Goal: Task Accomplishment & Management: Manage account settings

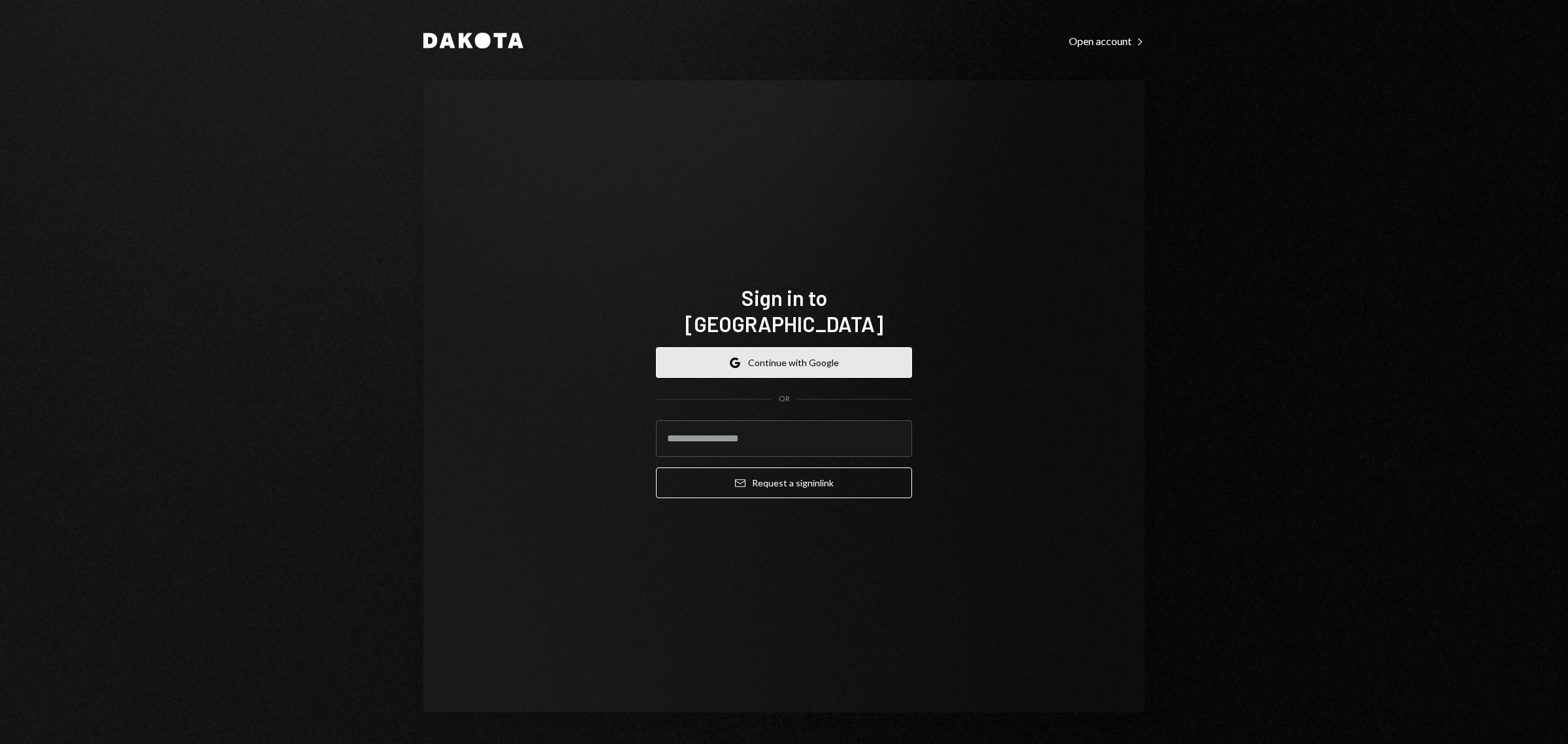
click at [797, 347] on button "Google Continue with Google" at bounding box center [784, 362] width 256 height 31
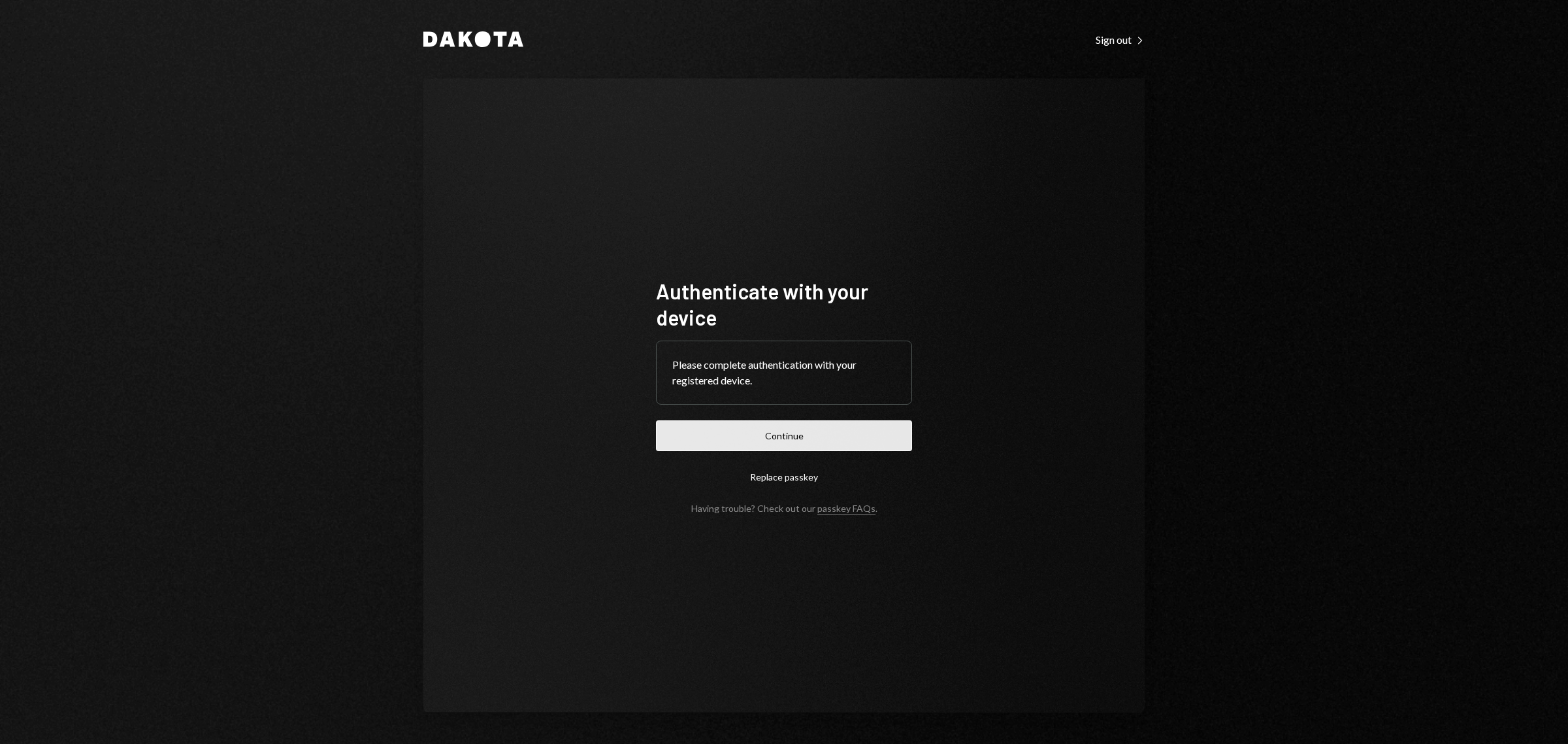
click at [785, 432] on button "Continue" at bounding box center [784, 435] width 256 height 31
click at [795, 443] on button "Continue" at bounding box center [784, 435] width 256 height 31
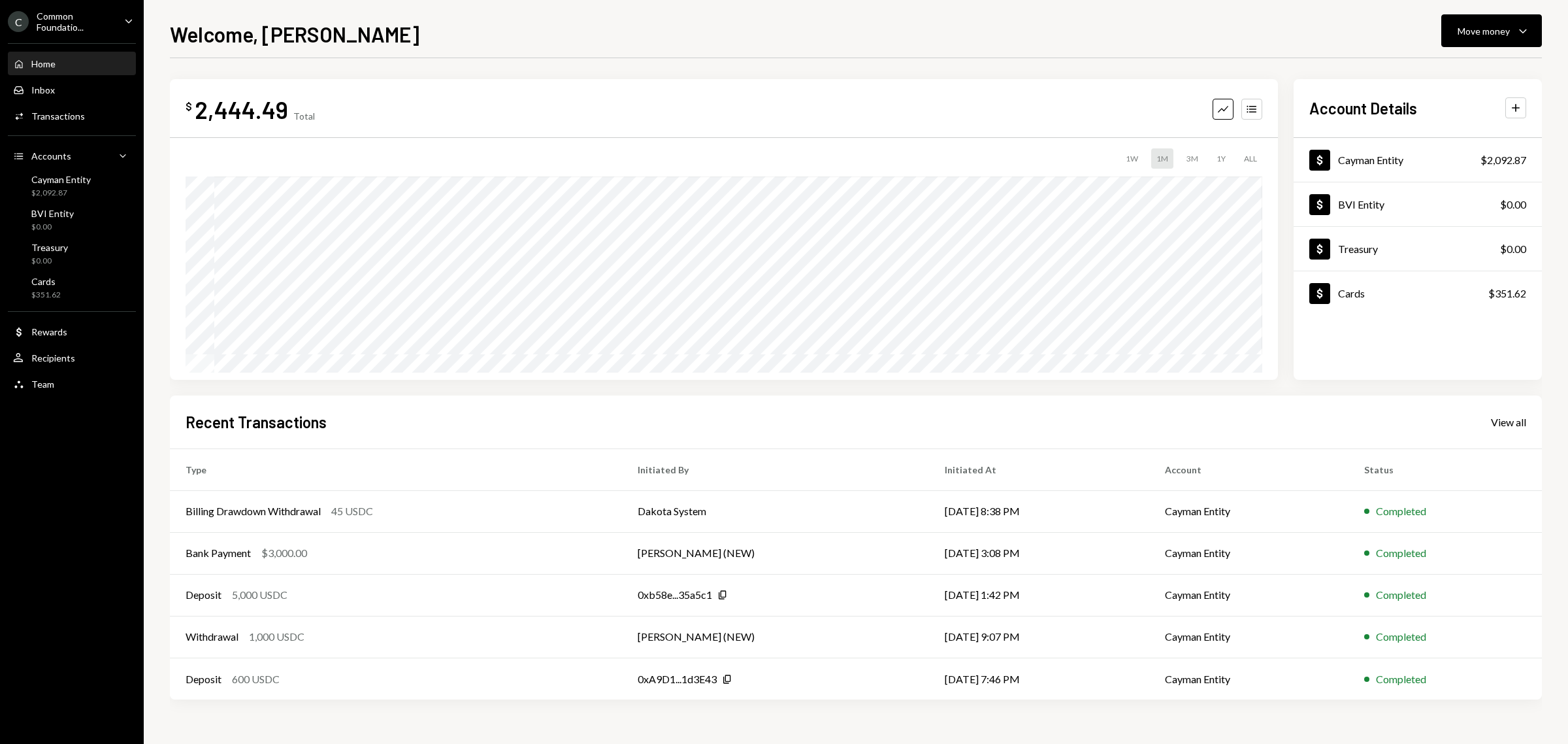
click at [116, 19] on div "C Common Foundatio... Caret Down" at bounding box center [72, 21] width 144 height 22
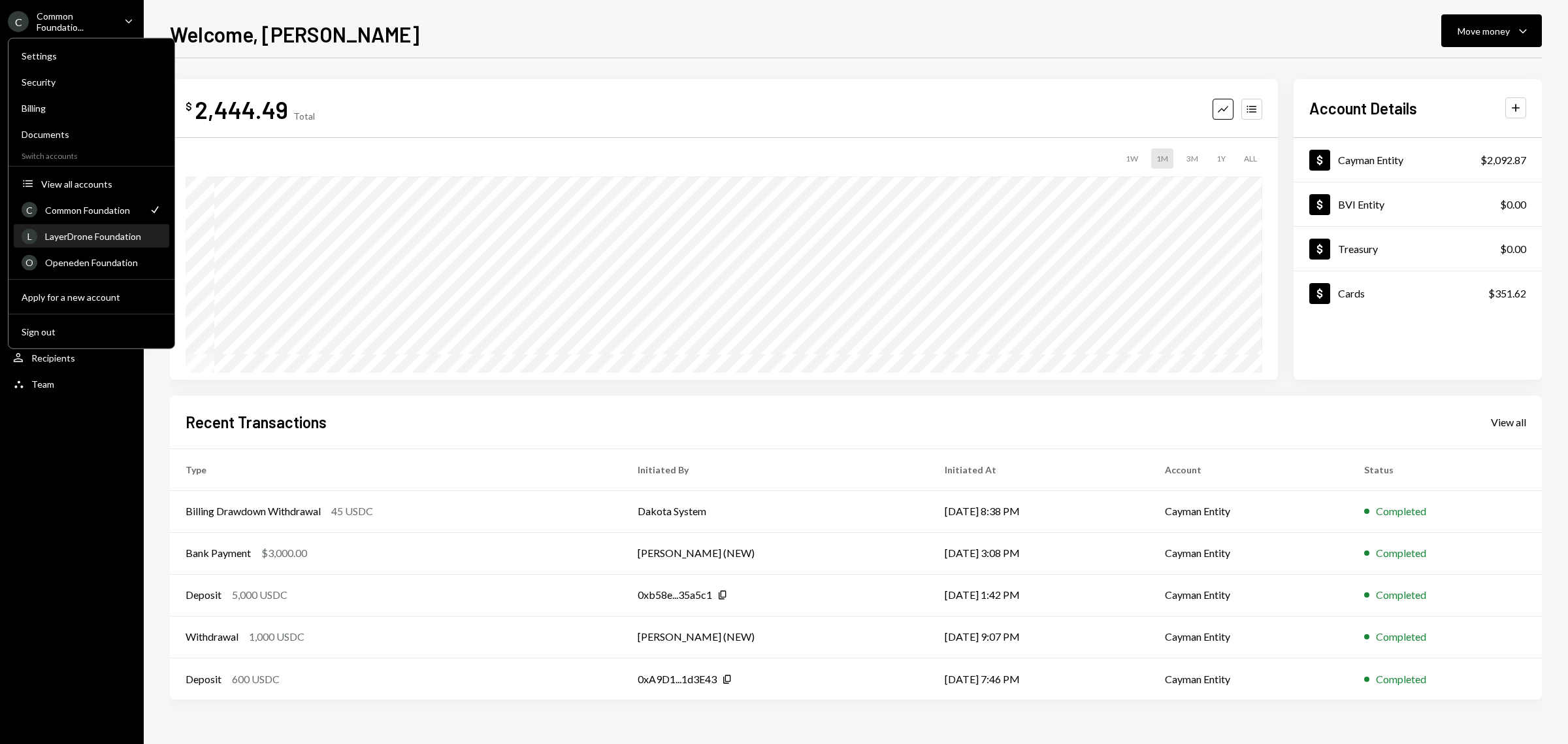
click at [79, 233] on div "LayerDrone Foundation" at bounding box center [103, 236] width 116 height 11
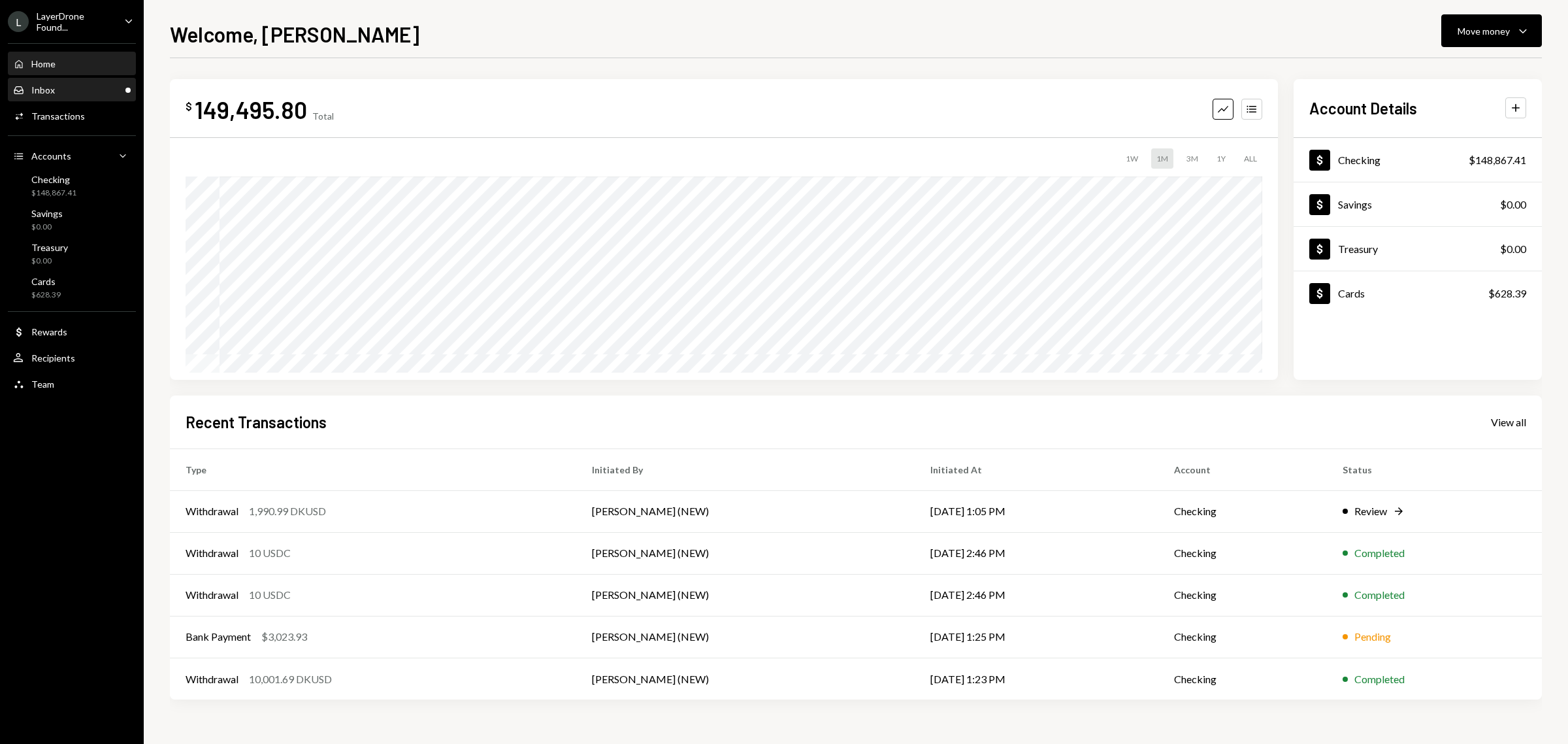
click at [87, 88] on div "Inbox Inbox" at bounding box center [72, 90] width 118 height 12
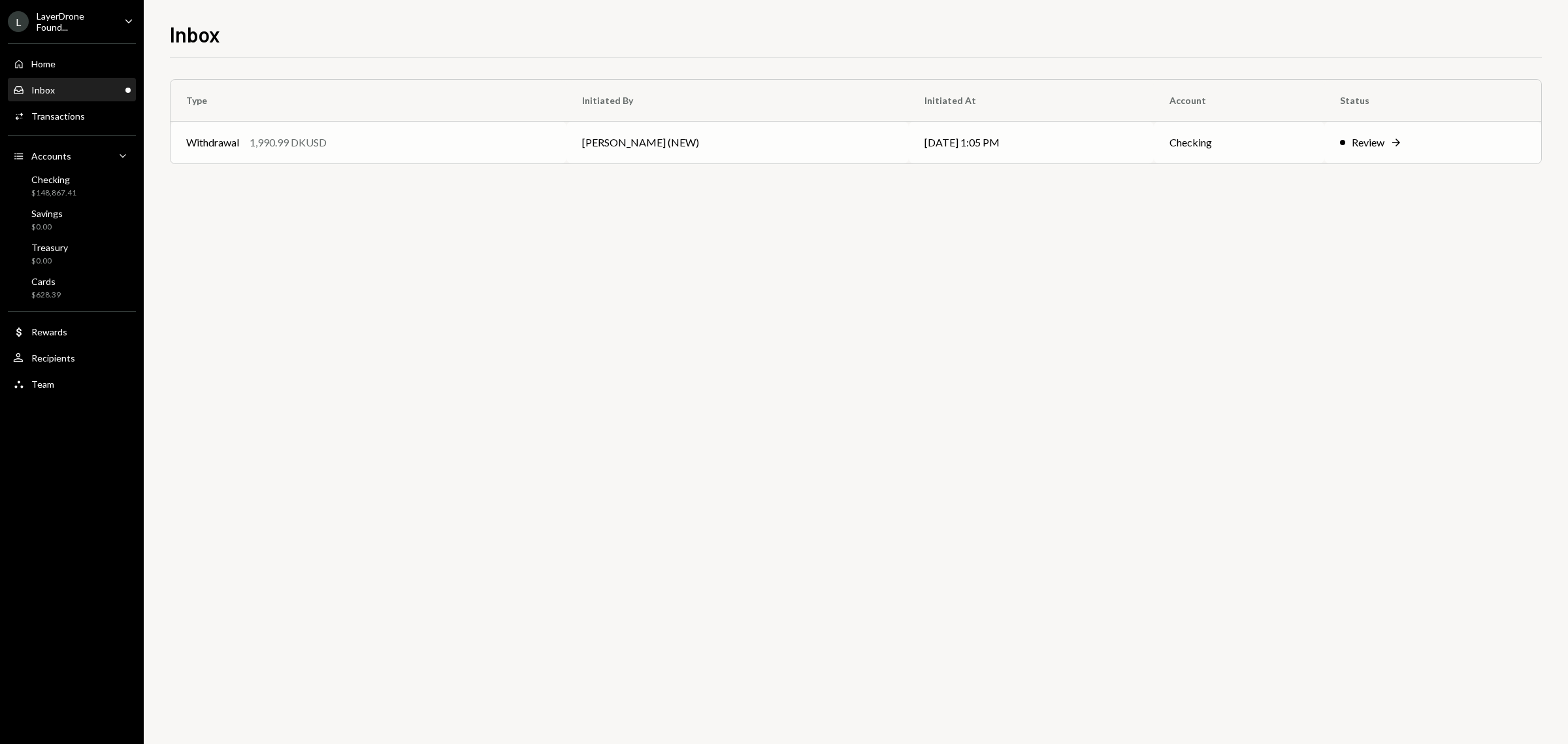
click at [268, 130] on td "Withdrawal 1,990.99 DKUSD" at bounding box center [368, 142] width 396 height 42
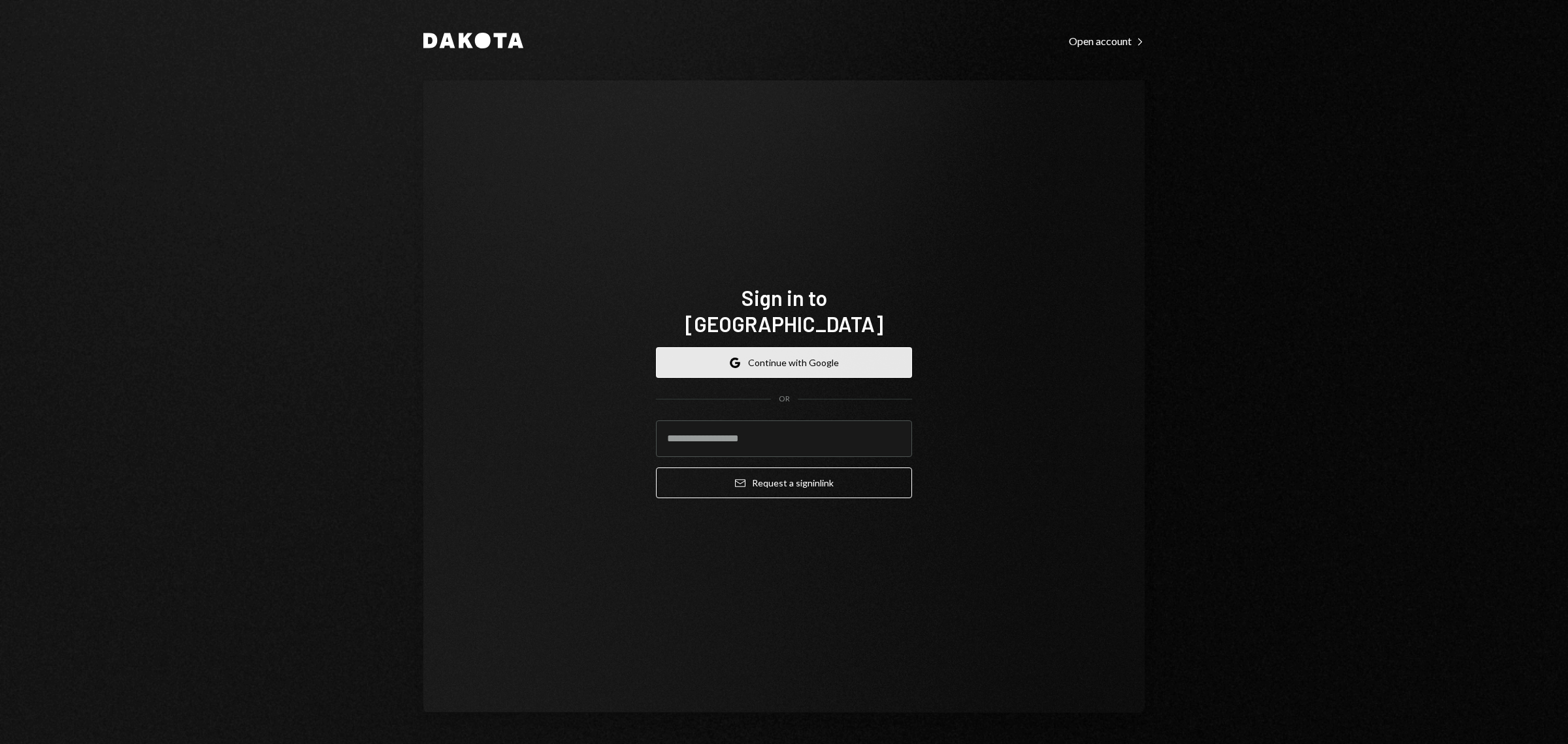
click at [748, 356] on button "Google Continue with Google" at bounding box center [784, 362] width 256 height 31
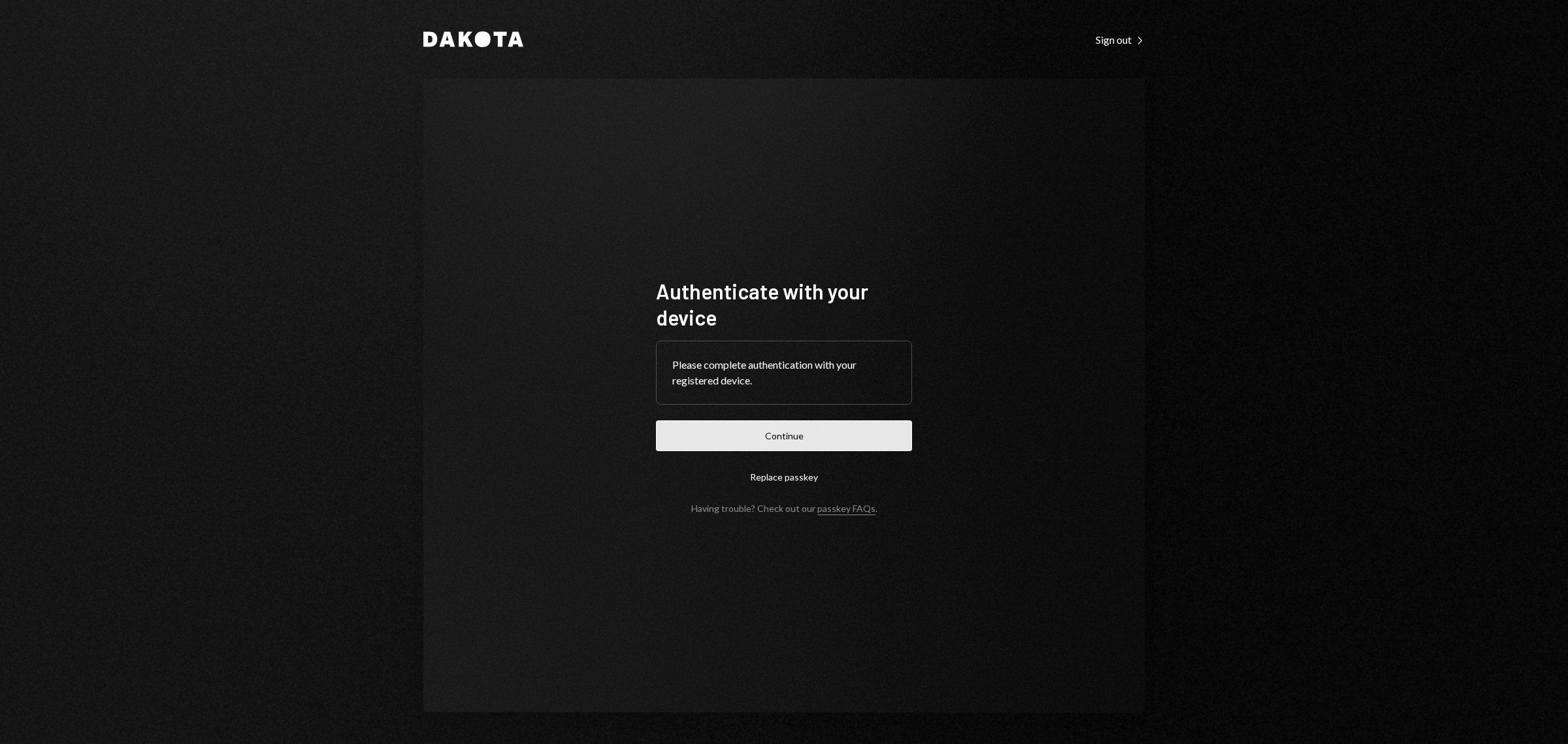
click at [786, 430] on button "Continue" at bounding box center [784, 435] width 256 height 31
click at [818, 440] on button "Continue" at bounding box center [784, 435] width 256 height 31
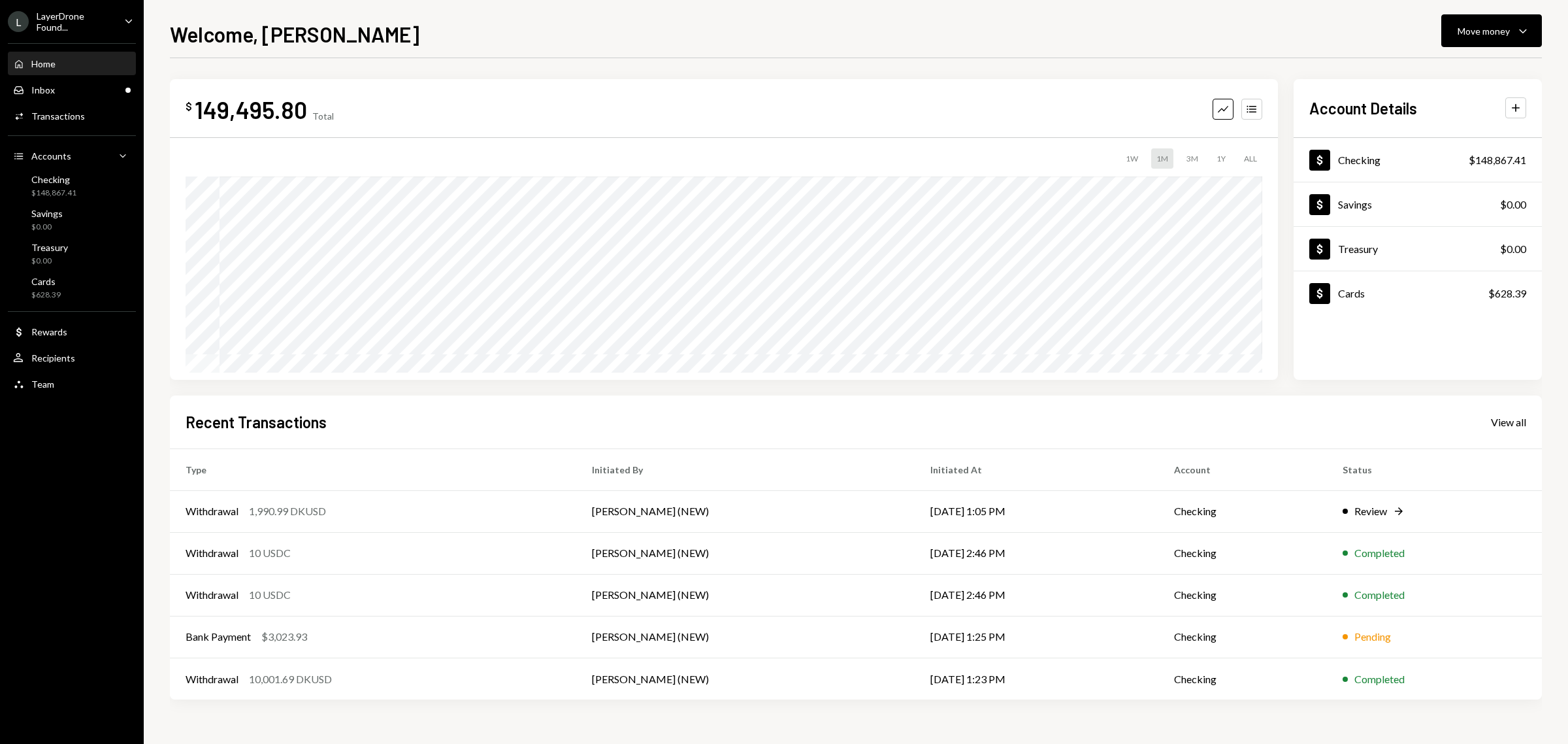
click at [104, 15] on div "LayerDrone Found..." at bounding box center [75, 21] width 77 height 22
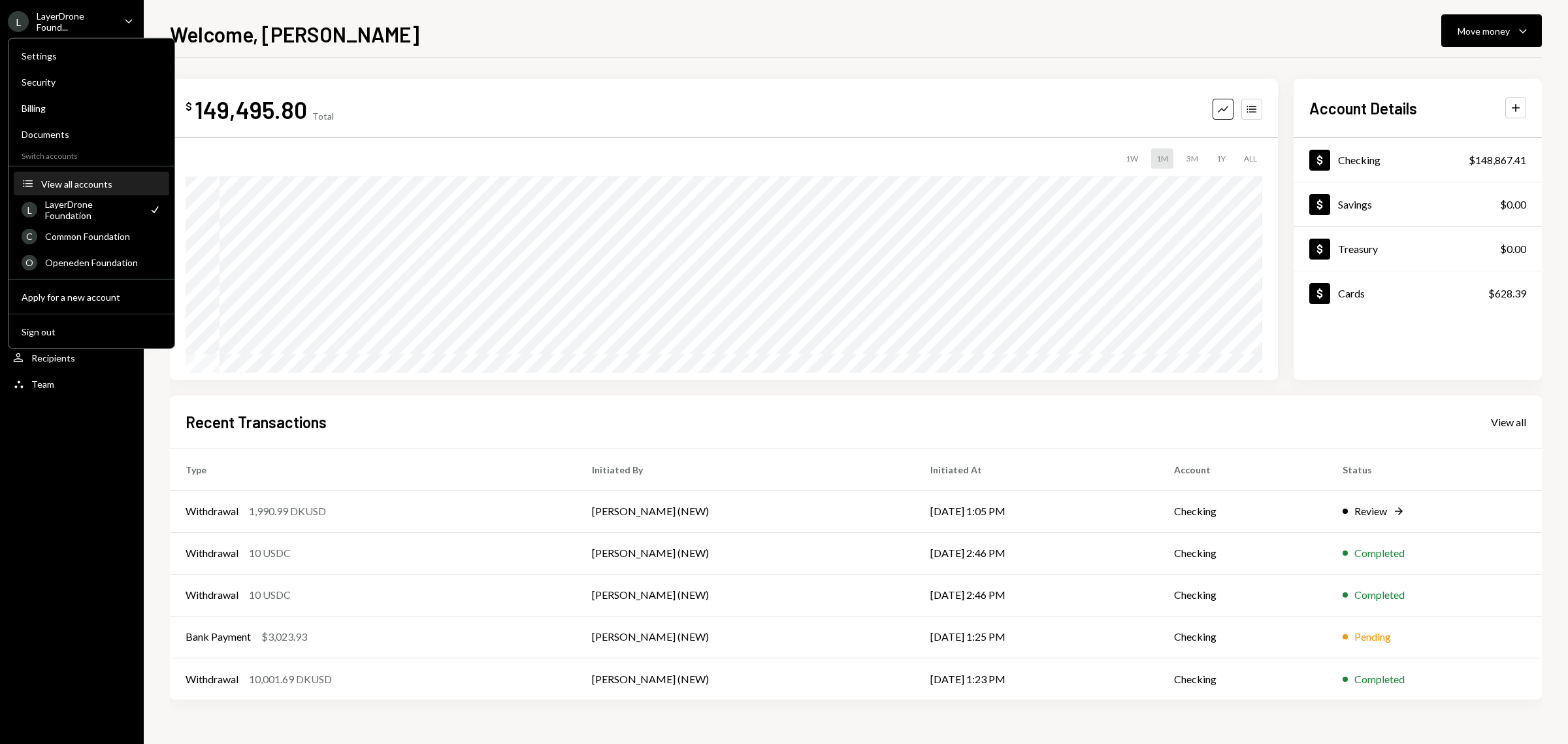
click at [69, 180] on div "View all accounts" at bounding box center [101, 183] width 120 height 11
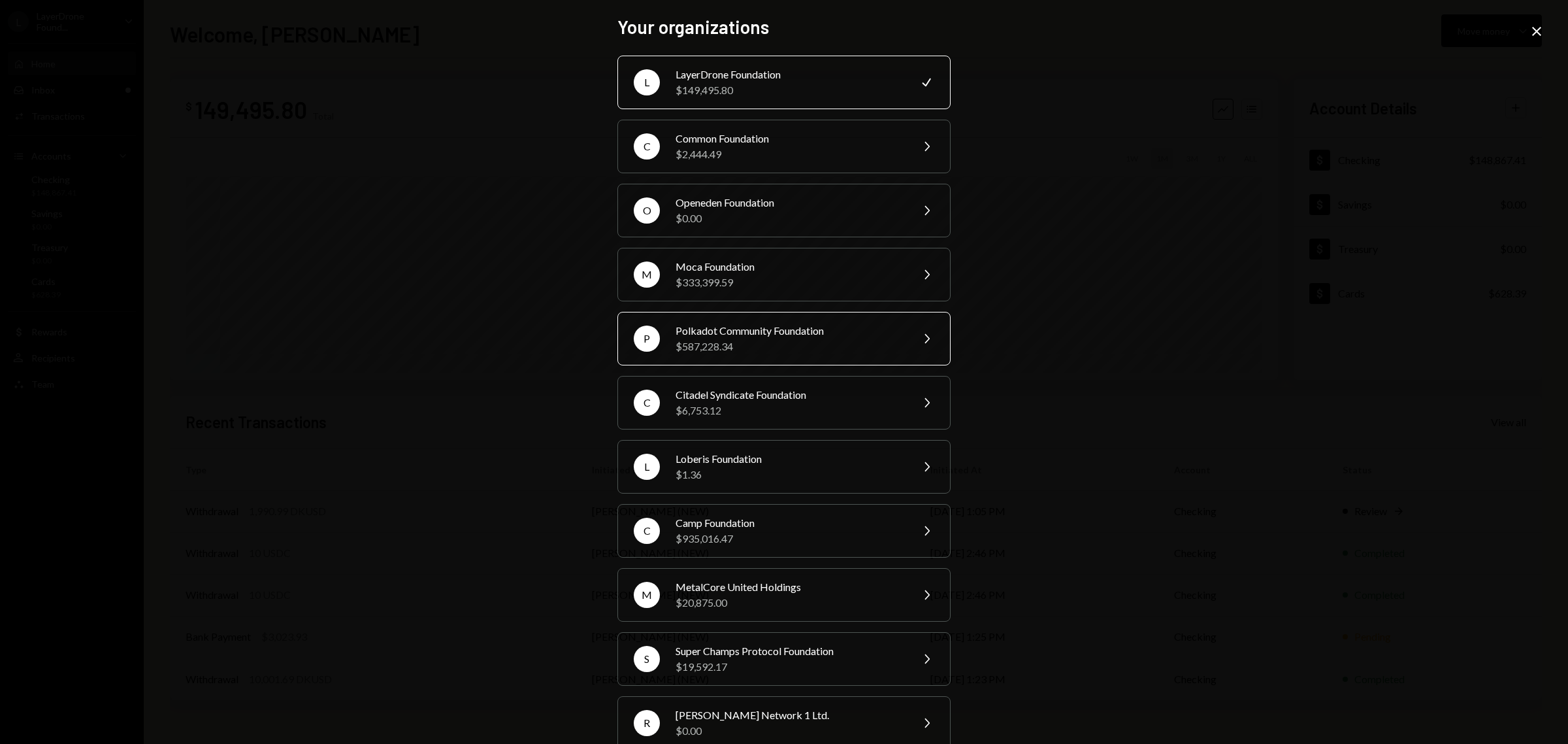
click at [727, 344] on div "$587,228.34" at bounding box center [789, 346] width 227 height 16
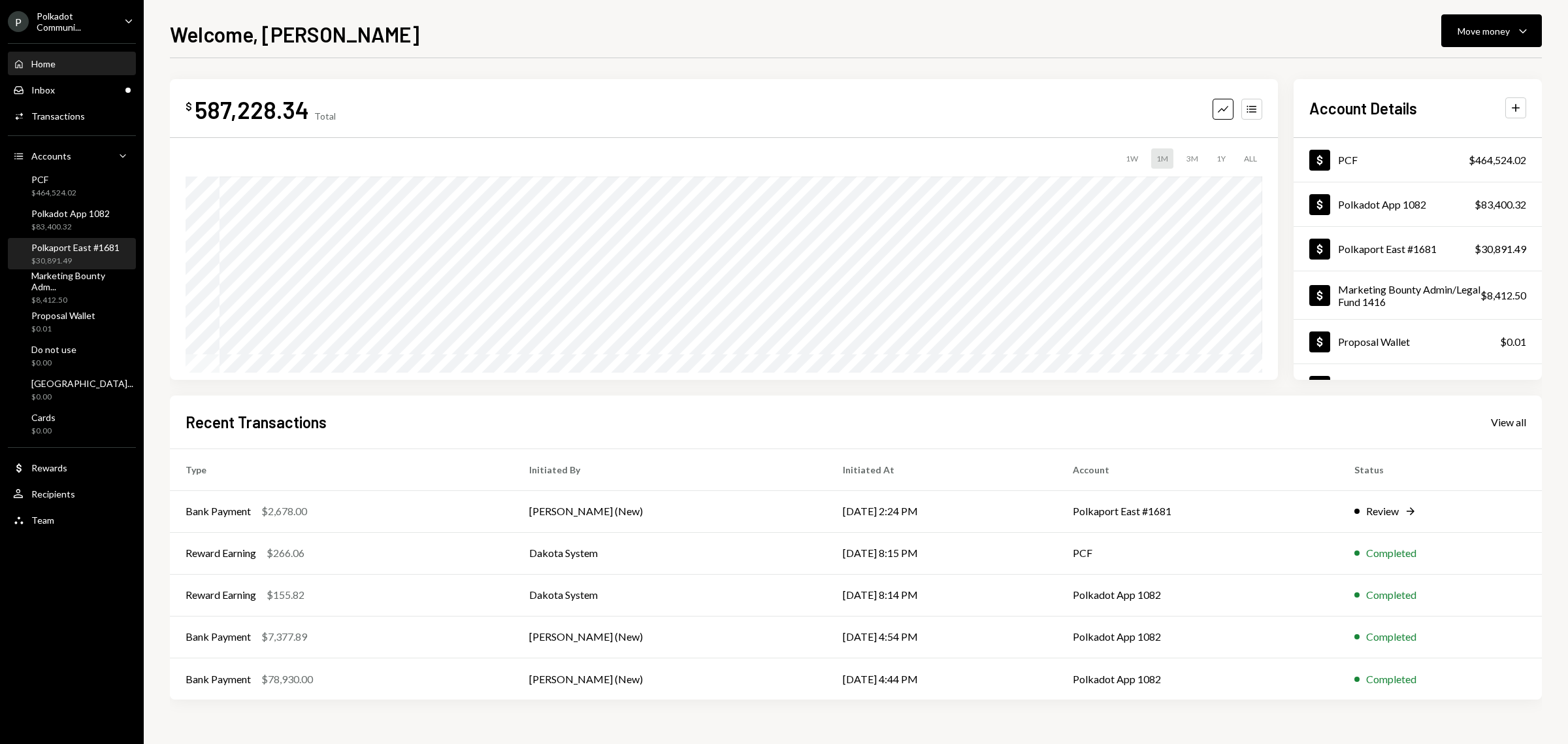
click at [87, 252] on div "Polkaport East #1681 $30,891.49" at bounding box center [75, 254] width 88 height 25
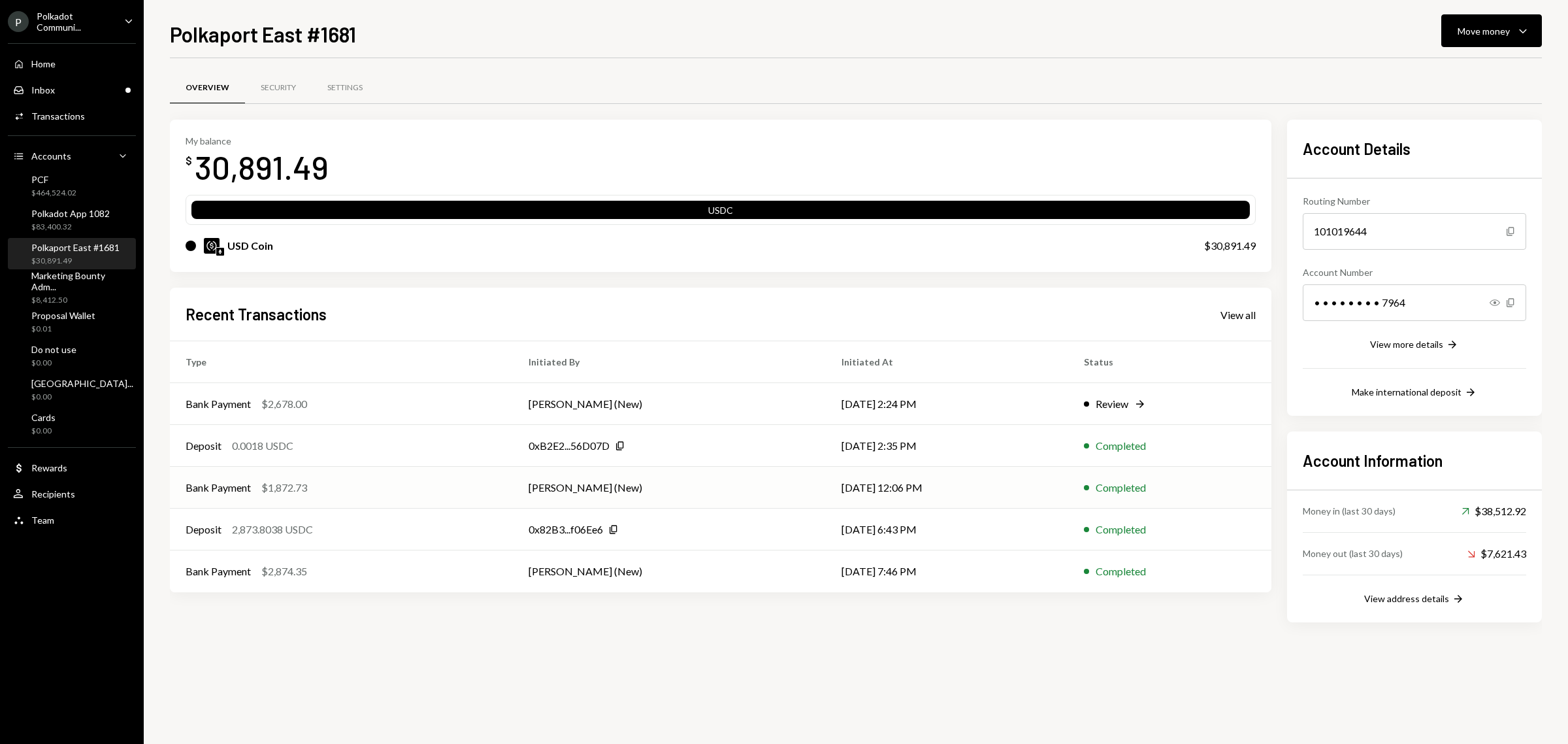
click at [230, 482] on div "Bank Payment" at bounding box center [219, 487] width 66 height 16
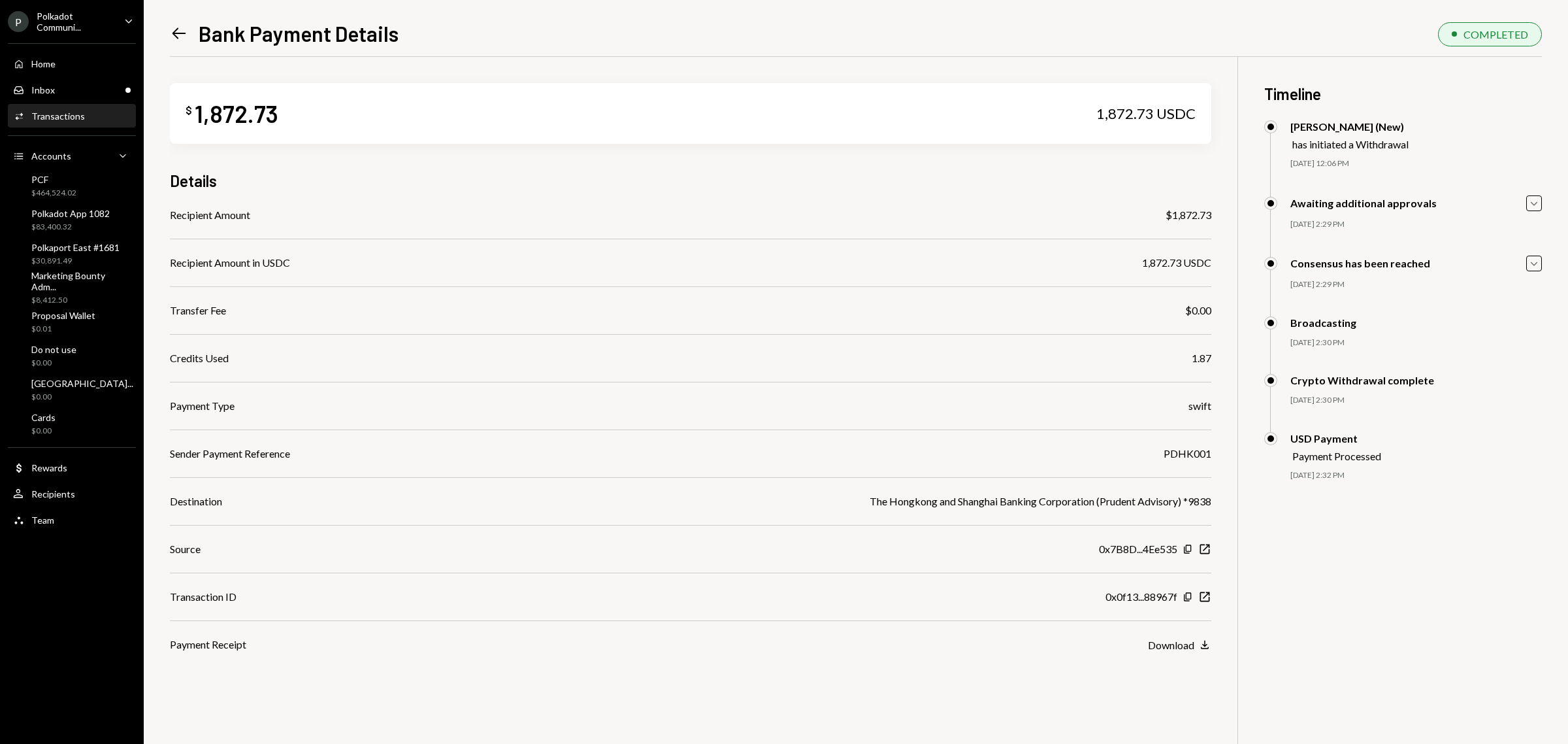
click at [175, 35] on icon "Left Arrow" at bounding box center [179, 34] width 19 height 19
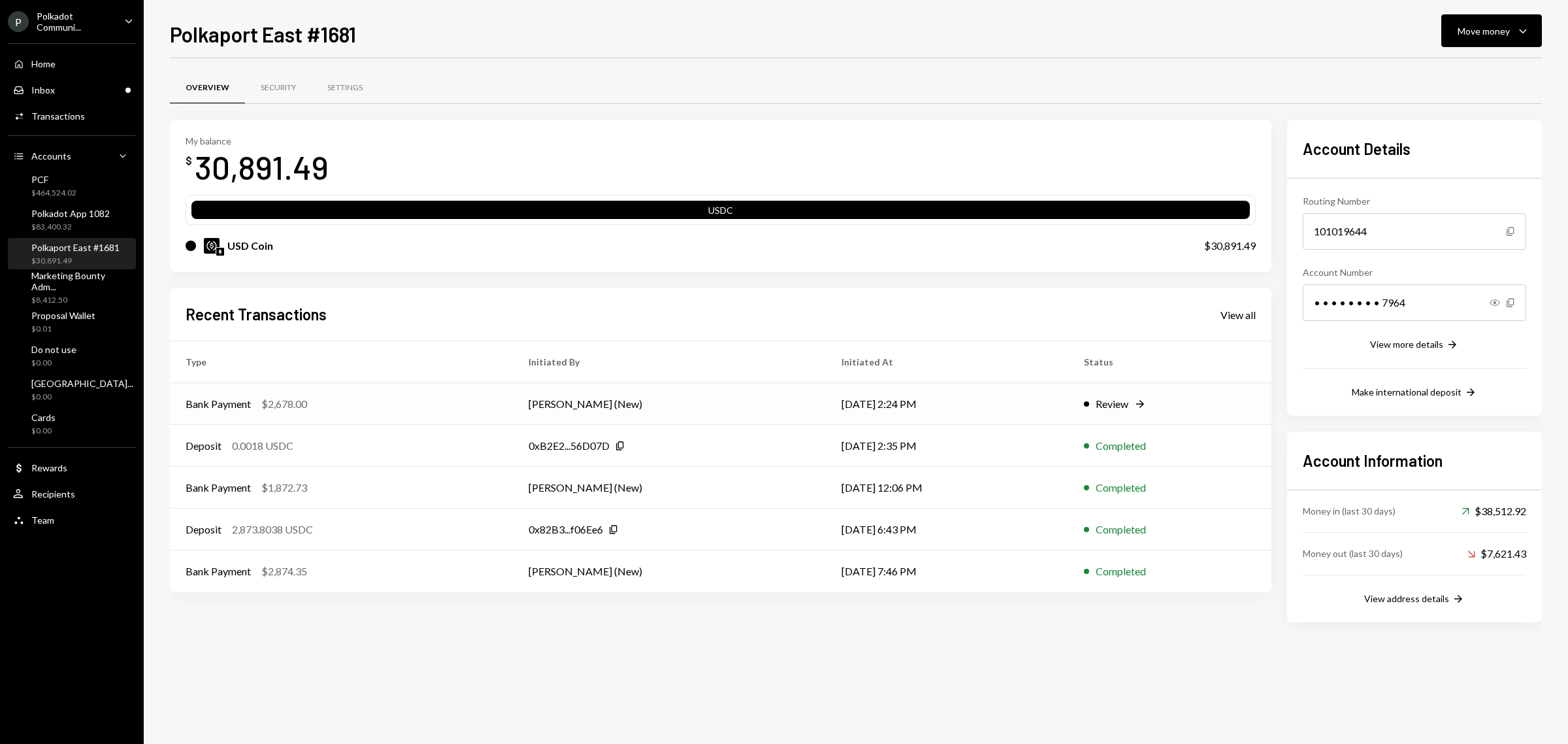
click at [229, 396] on div "Bank Payment" at bounding box center [219, 404] width 66 height 16
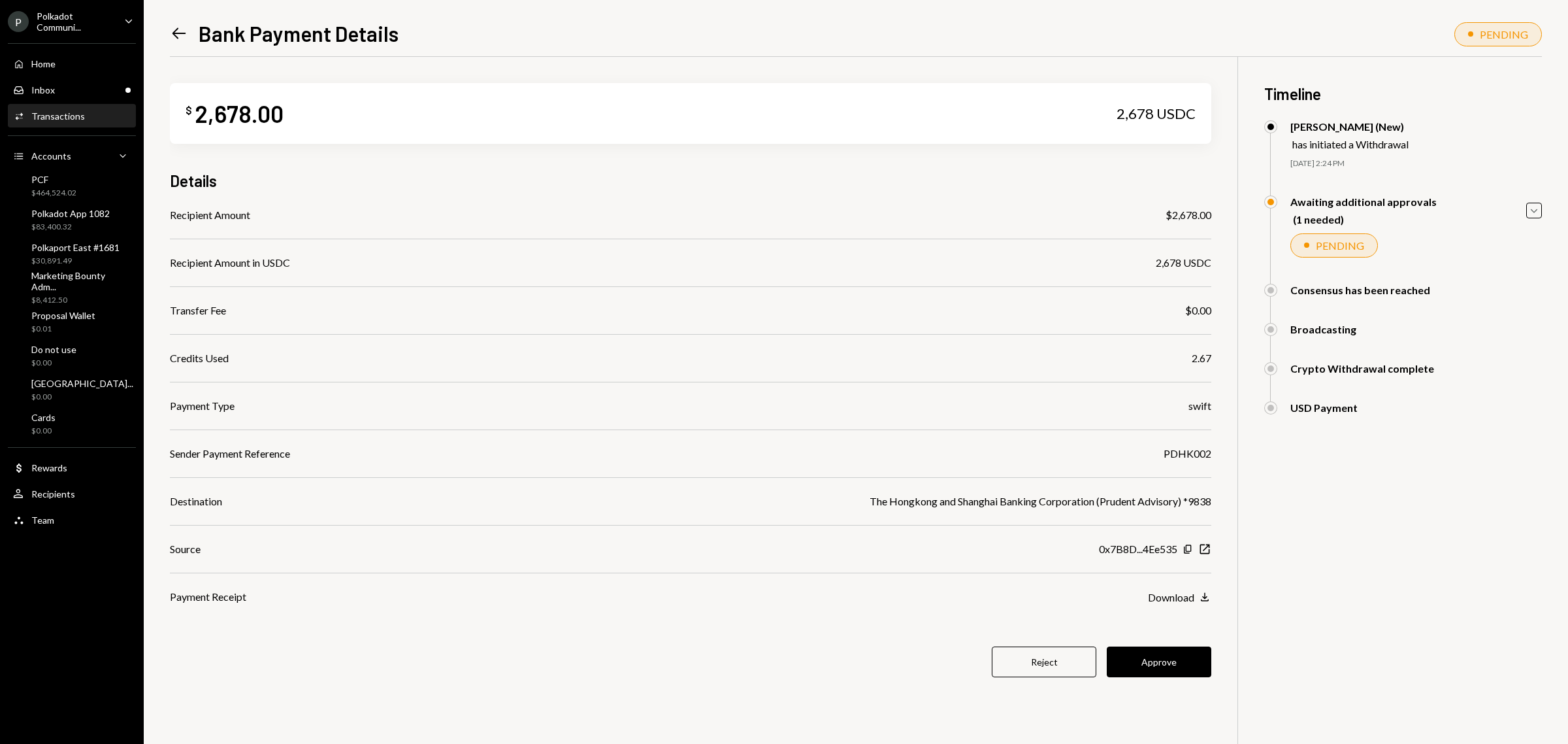
click at [1417, 566] on div "$ 2,678.00 2,678 USDC Details Recipient Amount $2,678.00 Recipient Amount in US…" at bounding box center [856, 429] width 1372 height 744
click at [111, 18] on div "Polkadot Communi..." at bounding box center [75, 21] width 77 height 22
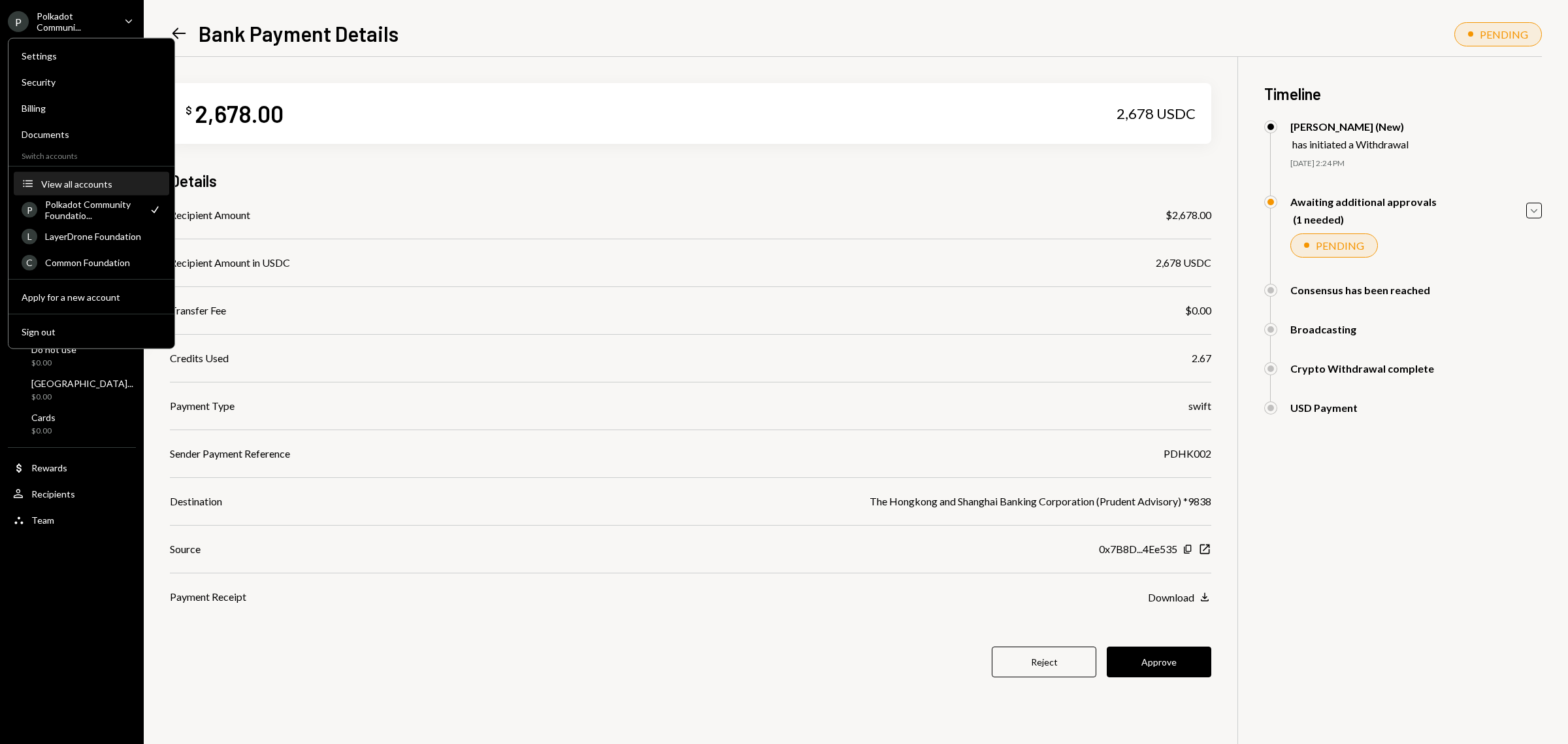
click at [92, 181] on div "View all accounts" at bounding box center [101, 183] width 120 height 11
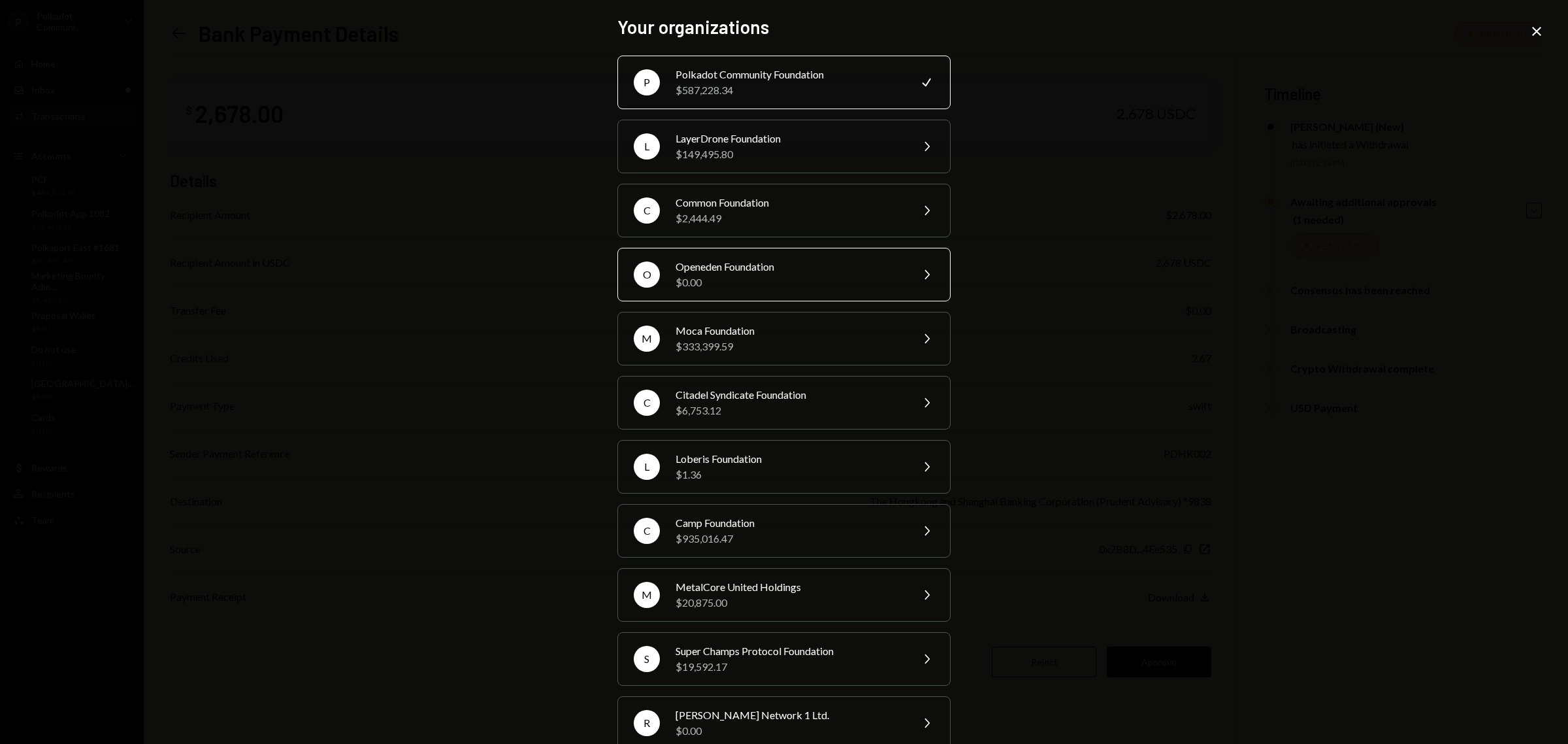
click at [771, 282] on div "$0.00" at bounding box center [789, 282] width 227 height 16
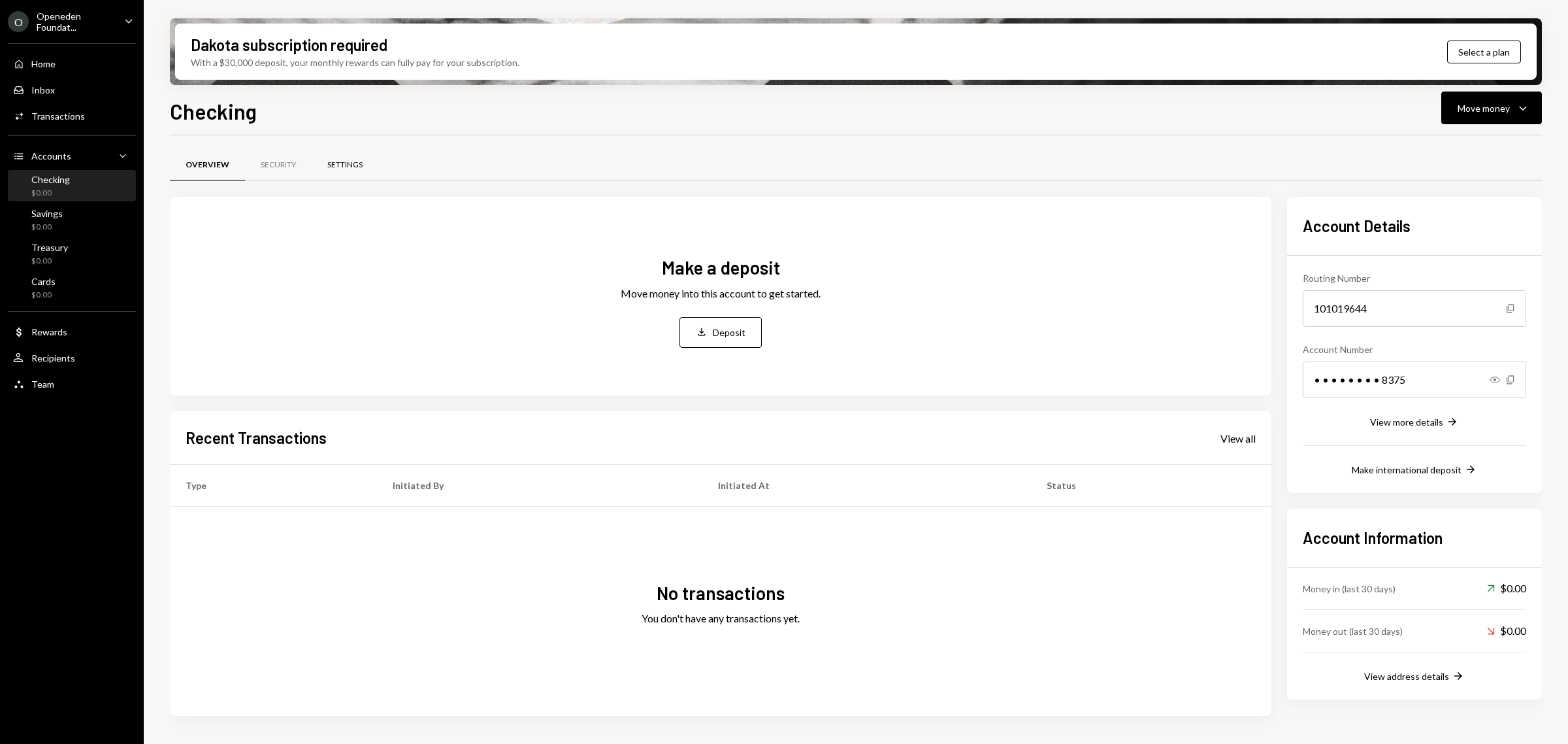
click at [335, 167] on div "Settings" at bounding box center [345, 165] width 35 height 11
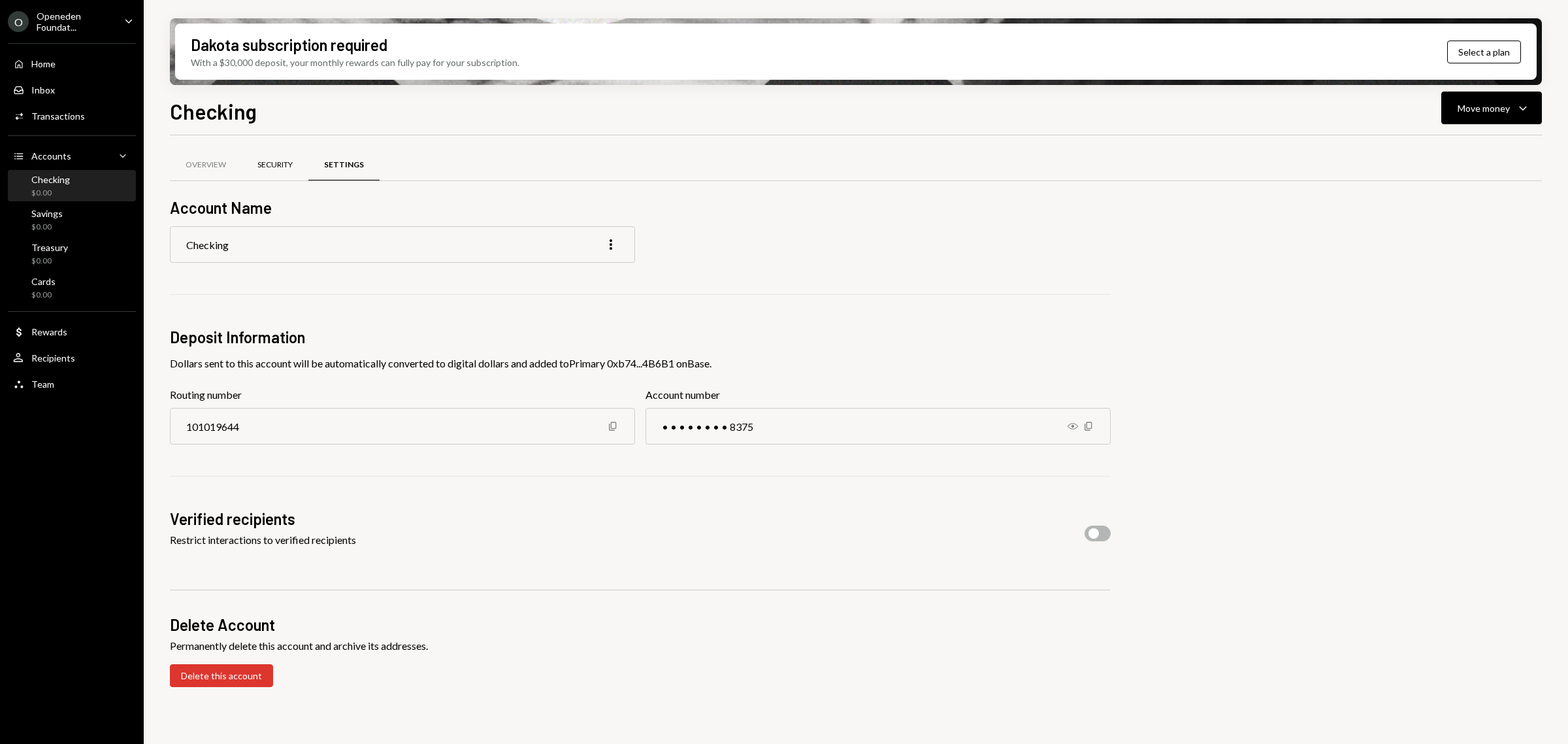
click at [270, 170] on div "Security" at bounding box center [275, 165] width 35 height 11
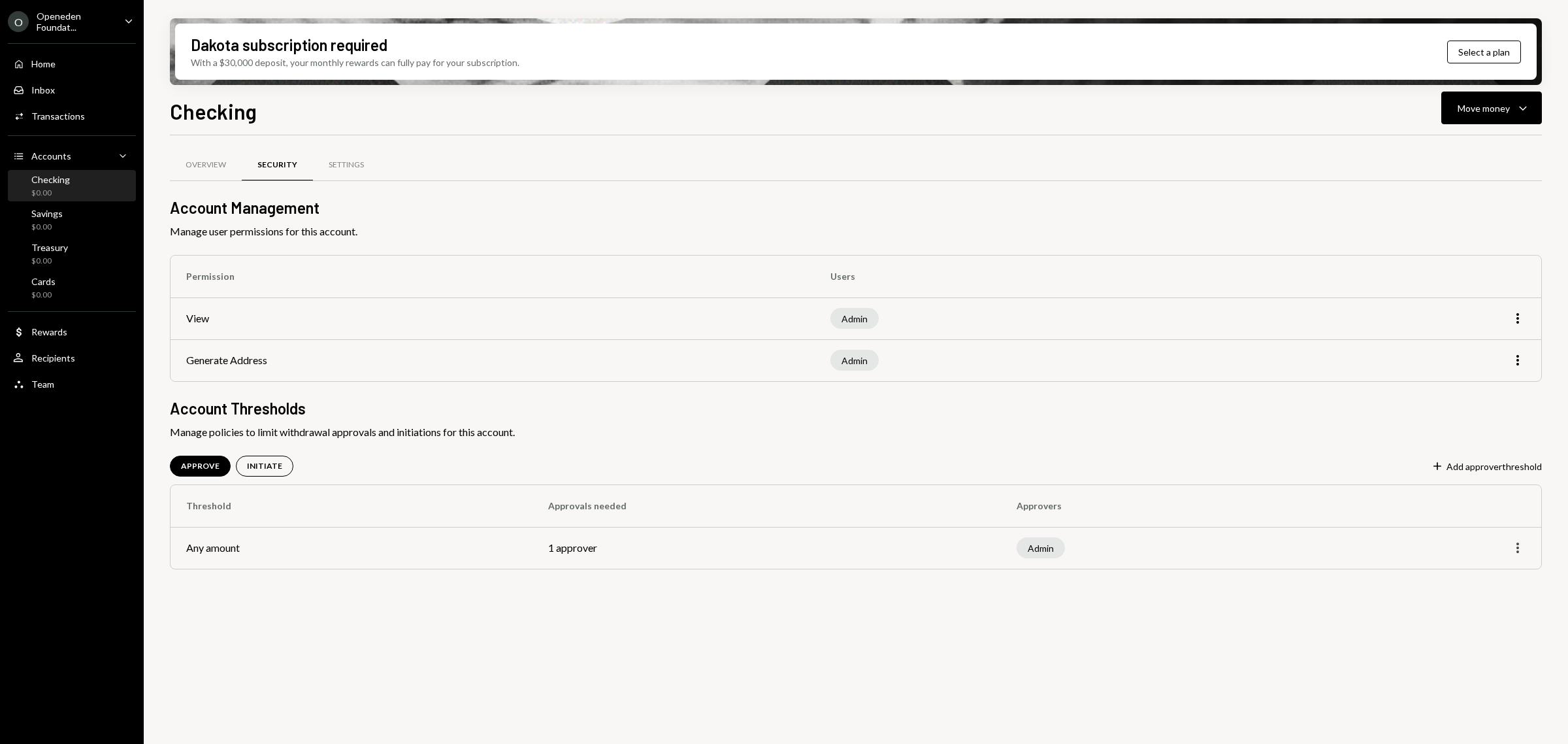
click at [1512, 550] on icon "More" at bounding box center [1518, 548] width 16 height 16
click at [1470, 581] on div "Edit" at bounding box center [1488, 576] width 66 height 23
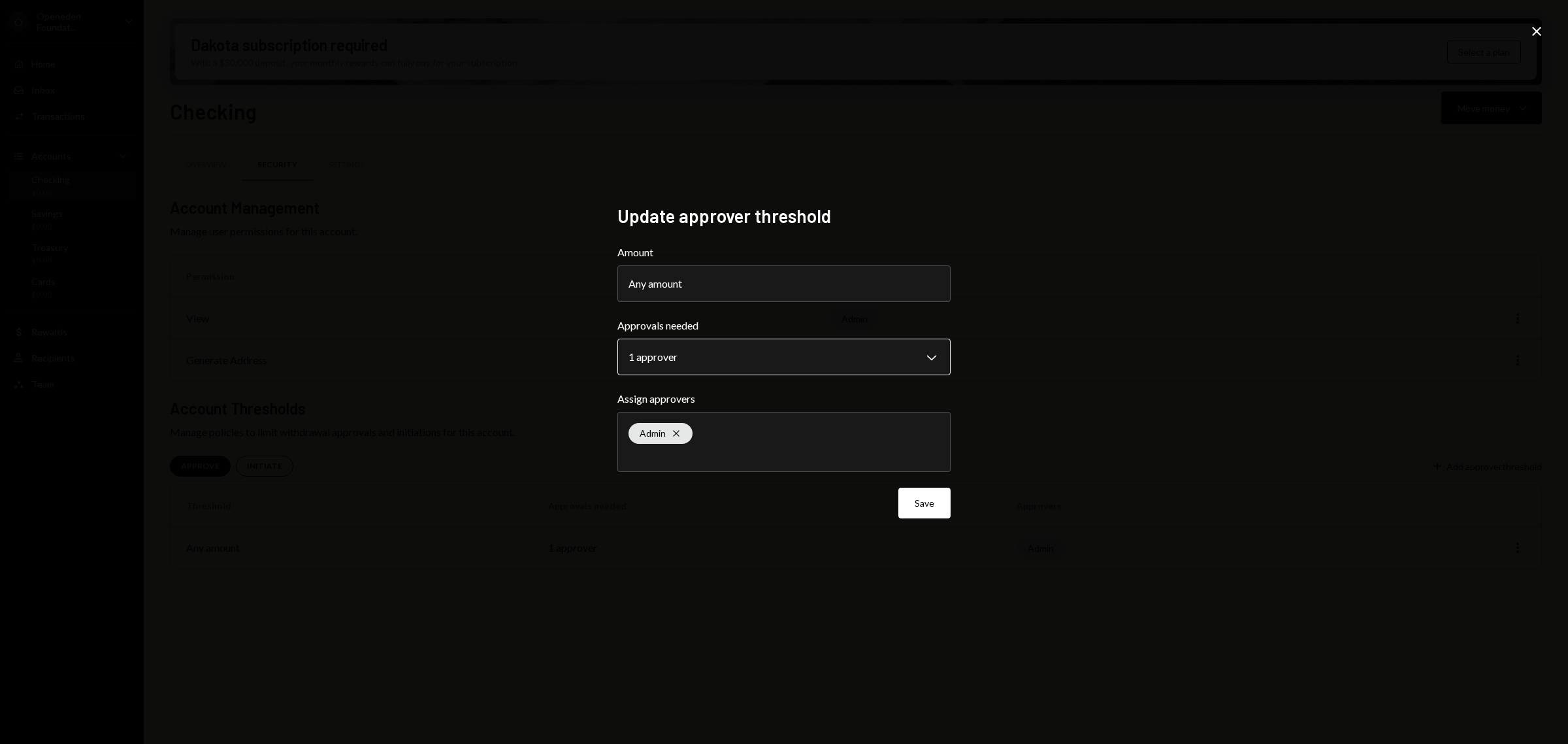
click at [813, 352] on body "**********" at bounding box center [784, 372] width 1568 height 744
select select "*"
click at [939, 508] on button "Save" at bounding box center [924, 502] width 52 height 31
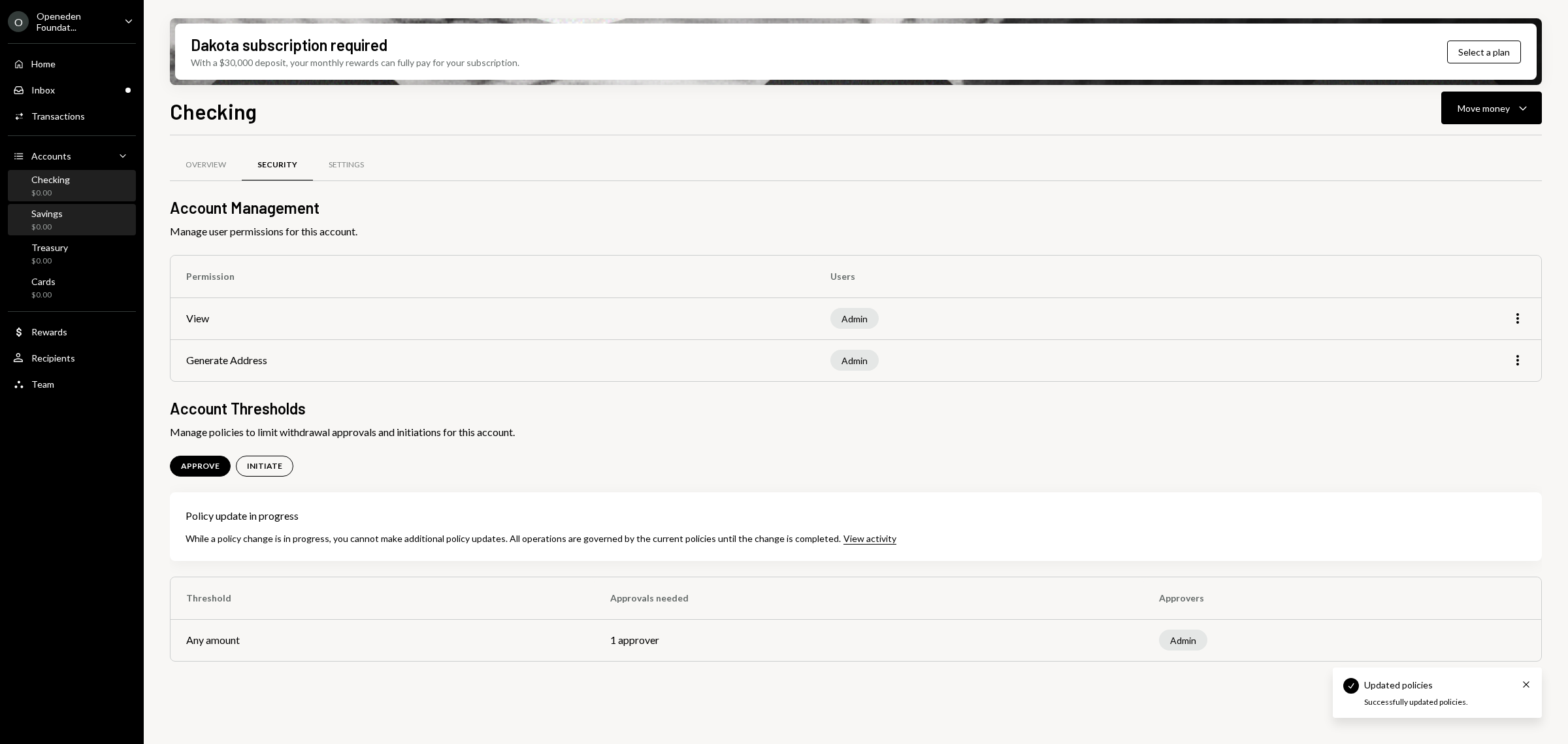
click at [42, 210] on div "Savings" at bounding box center [46, 213] width 31 height 11
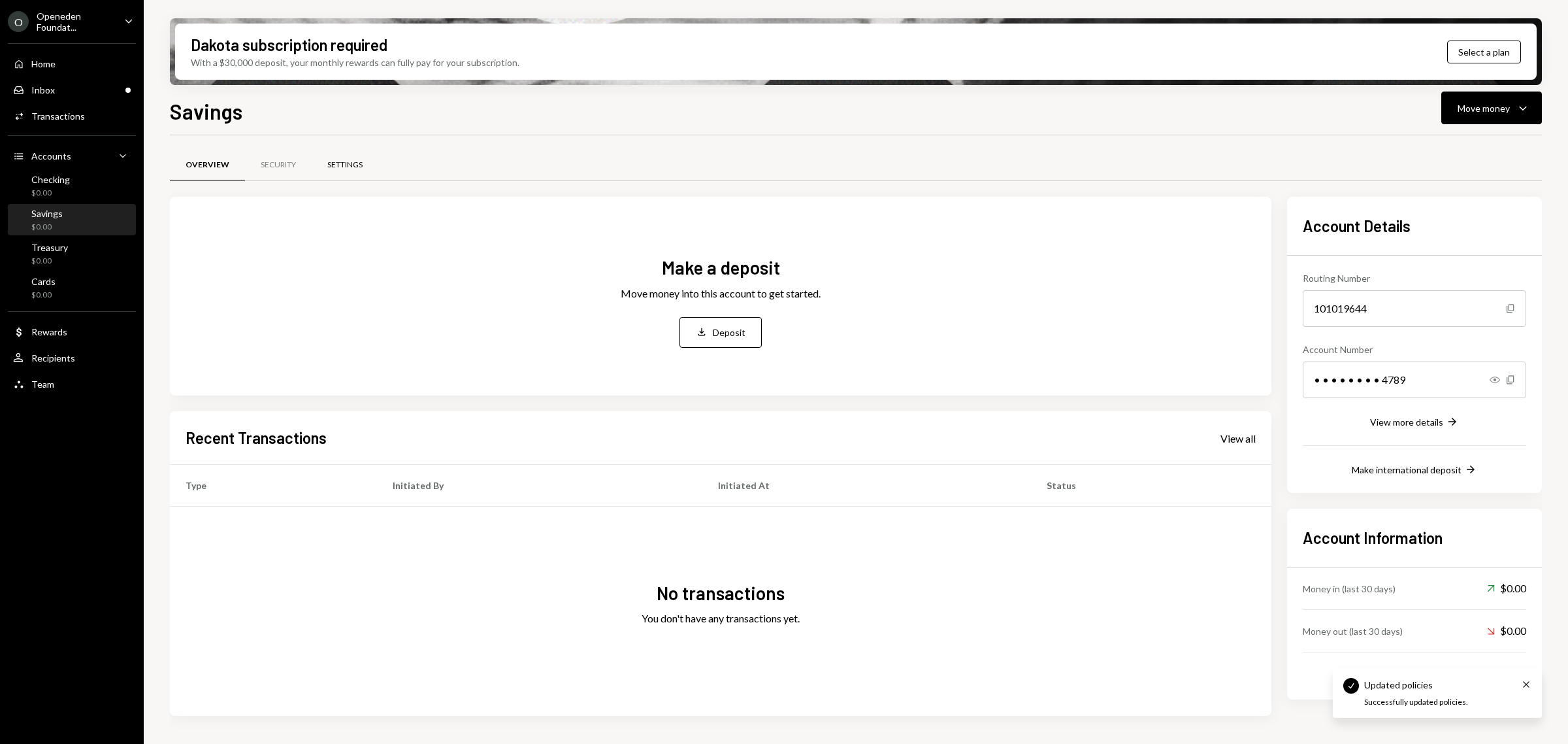
click at [335, 163] on div "Settings" at bounding box center [345, 165] width 35 height 11
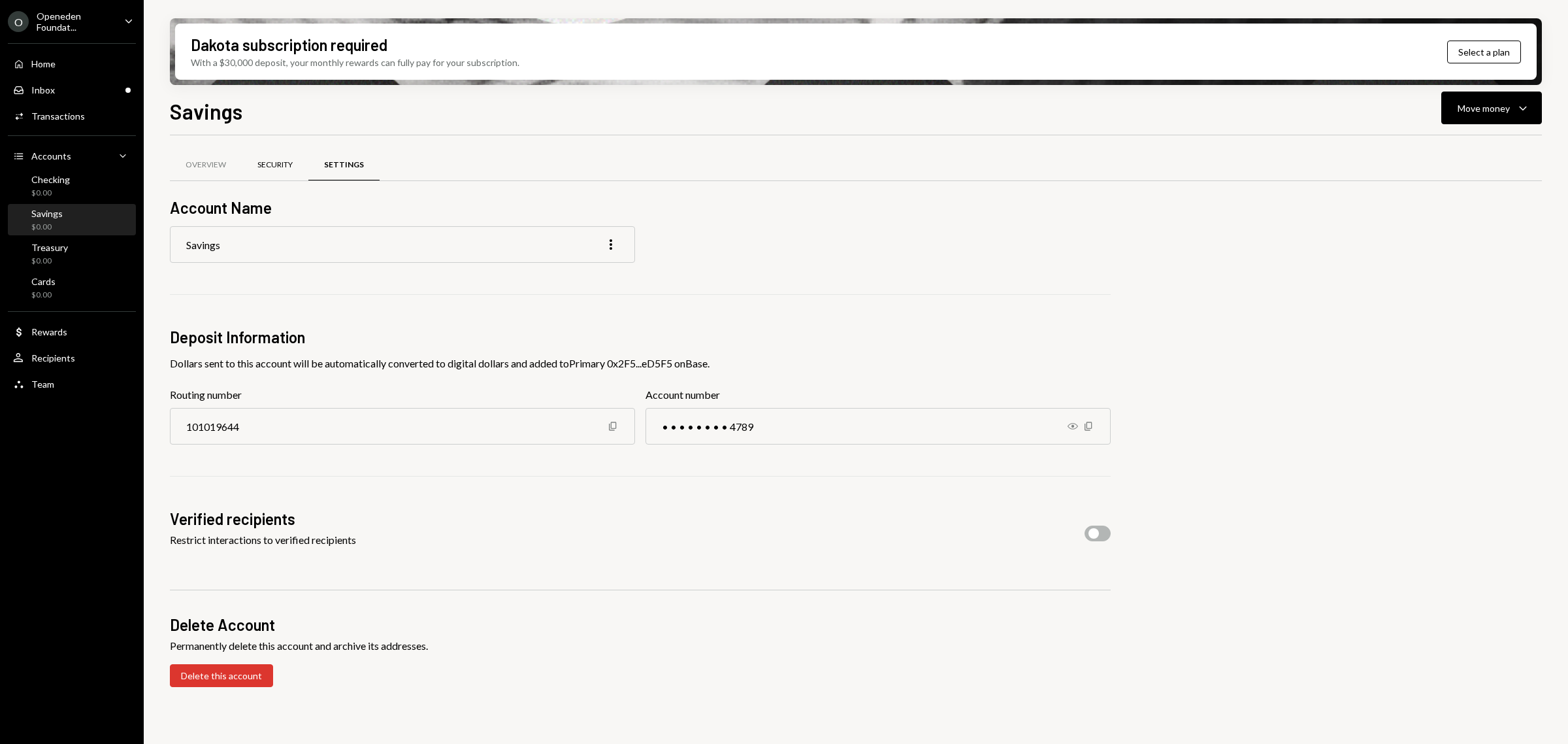
click at [274, 167] on div "Security" at bounding box center [275, 165] width 35 height 11
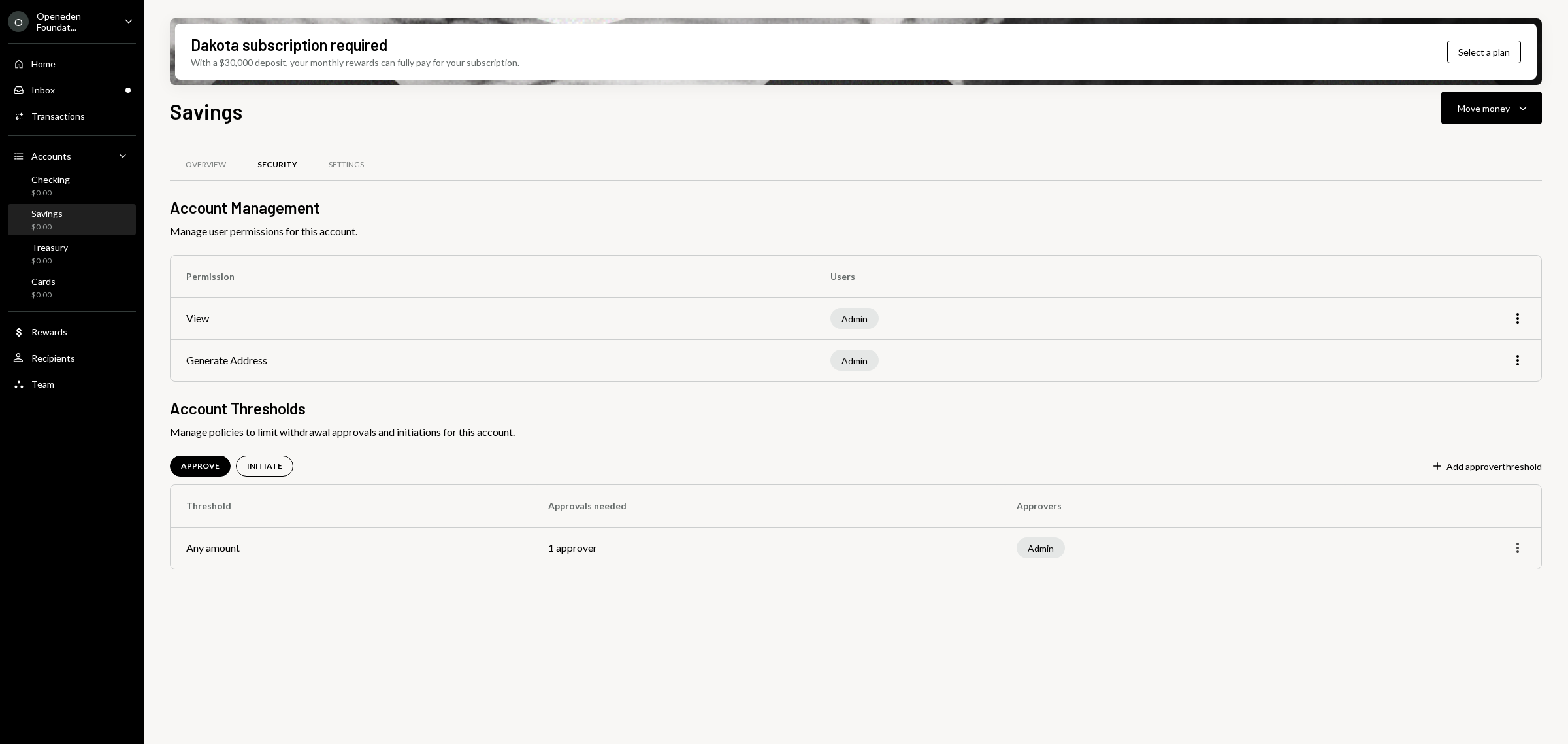
click at [1519, 551] on icon "More" at bounding box center [1518, 548] width 16 height 16
click at [1472, 582] on div "Edit" at bounding box center [1488, 576] width 66 height 23
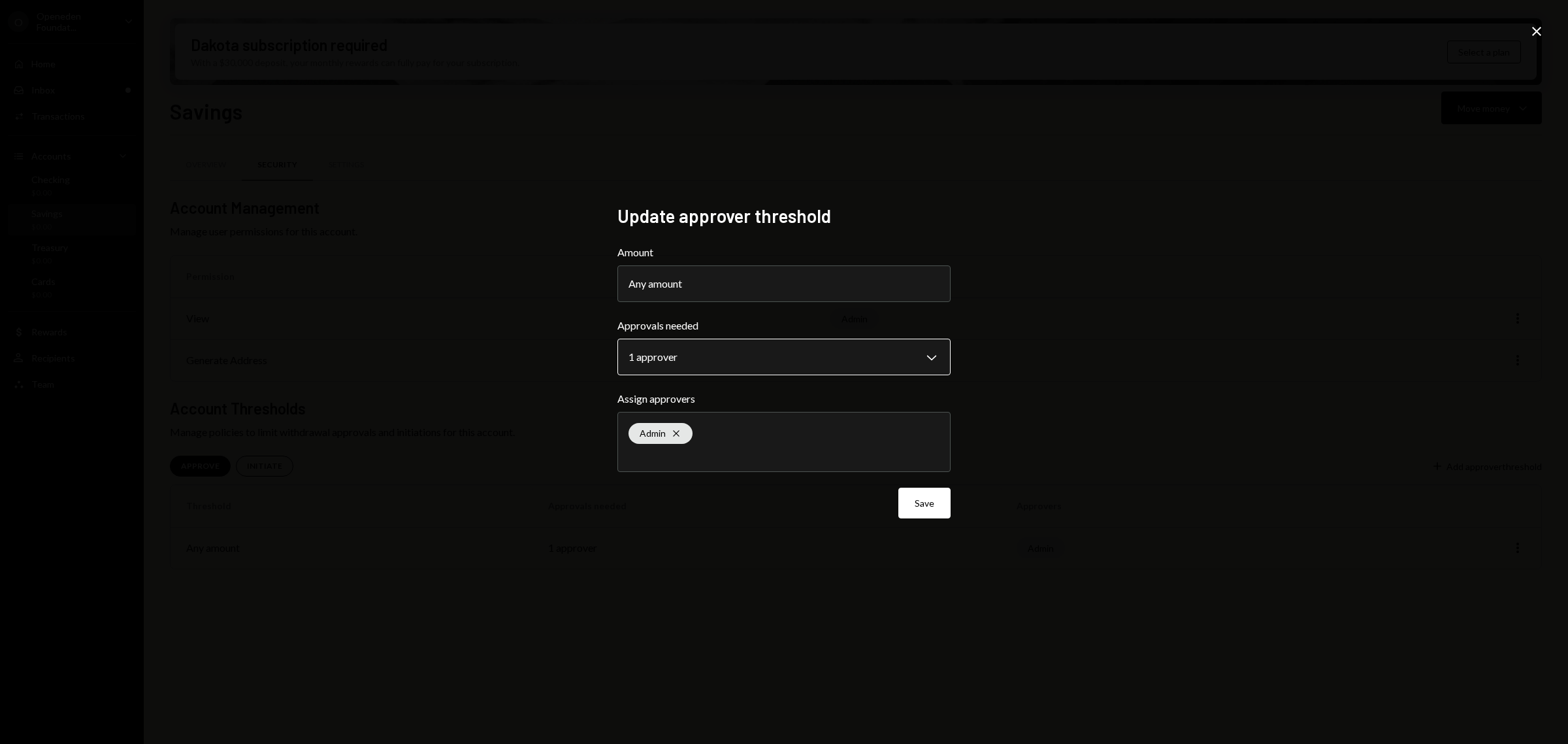
click at [756, 350] on body "**********" at bounding box center [784, 372] width 1568 height 744
select select "*"
click at [935, 504] on button "Save" at bounding box center [924, 502] width 52 height 31
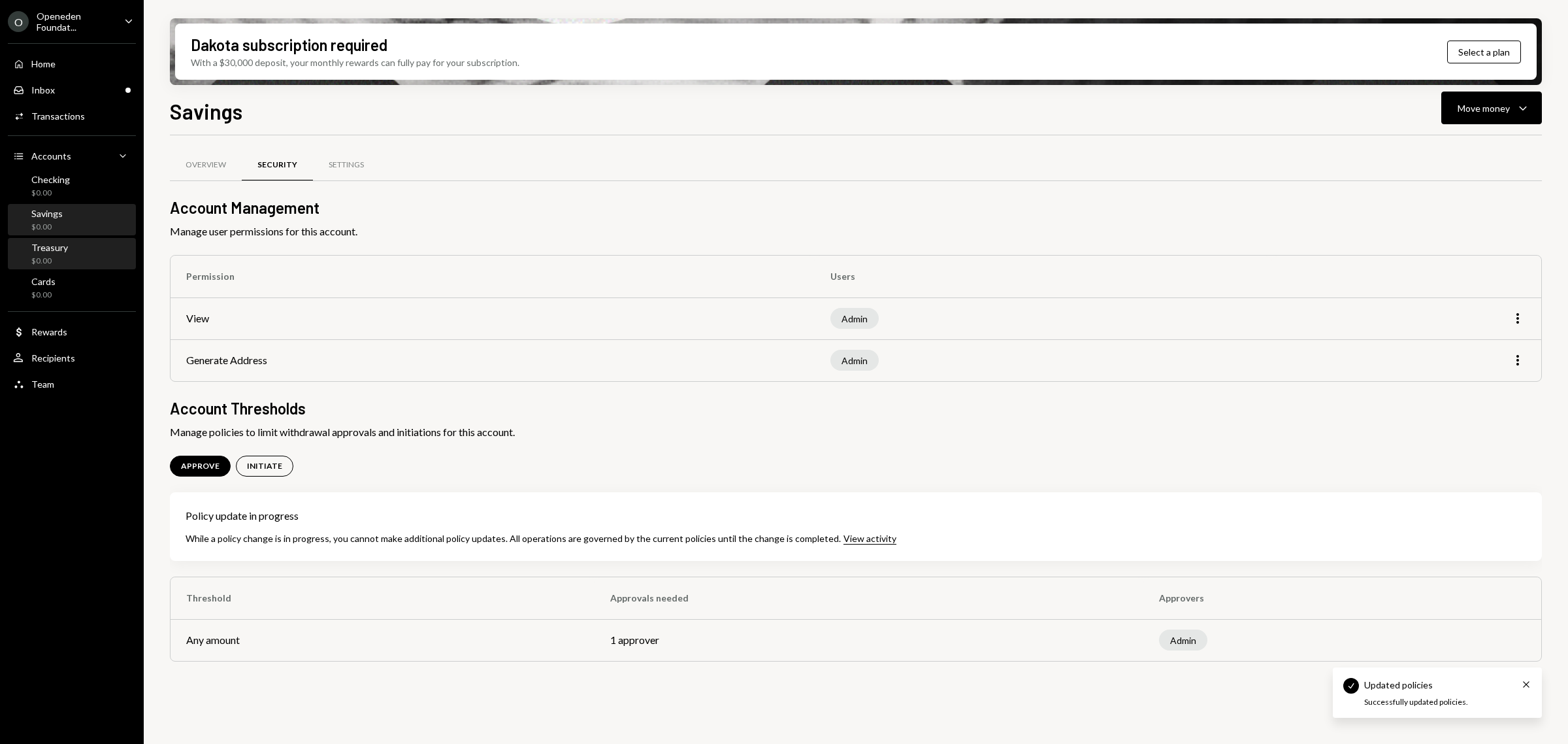
click at [47, 248] on div "Treasury" at bounding box center [49, 247] width 36 height 11
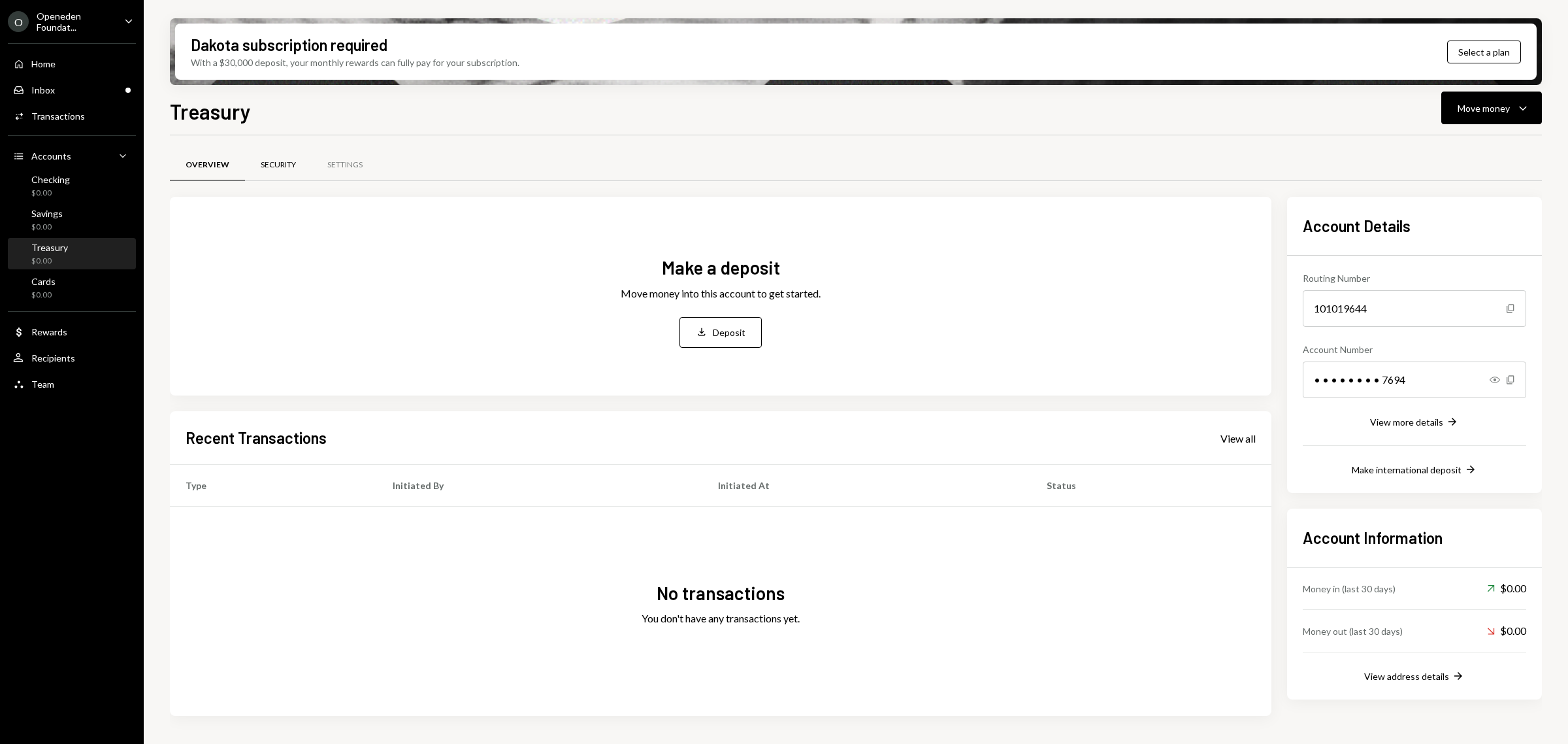
click at [261, 164] on div "Security" at bounding box center [278, 165] width 35 height 11
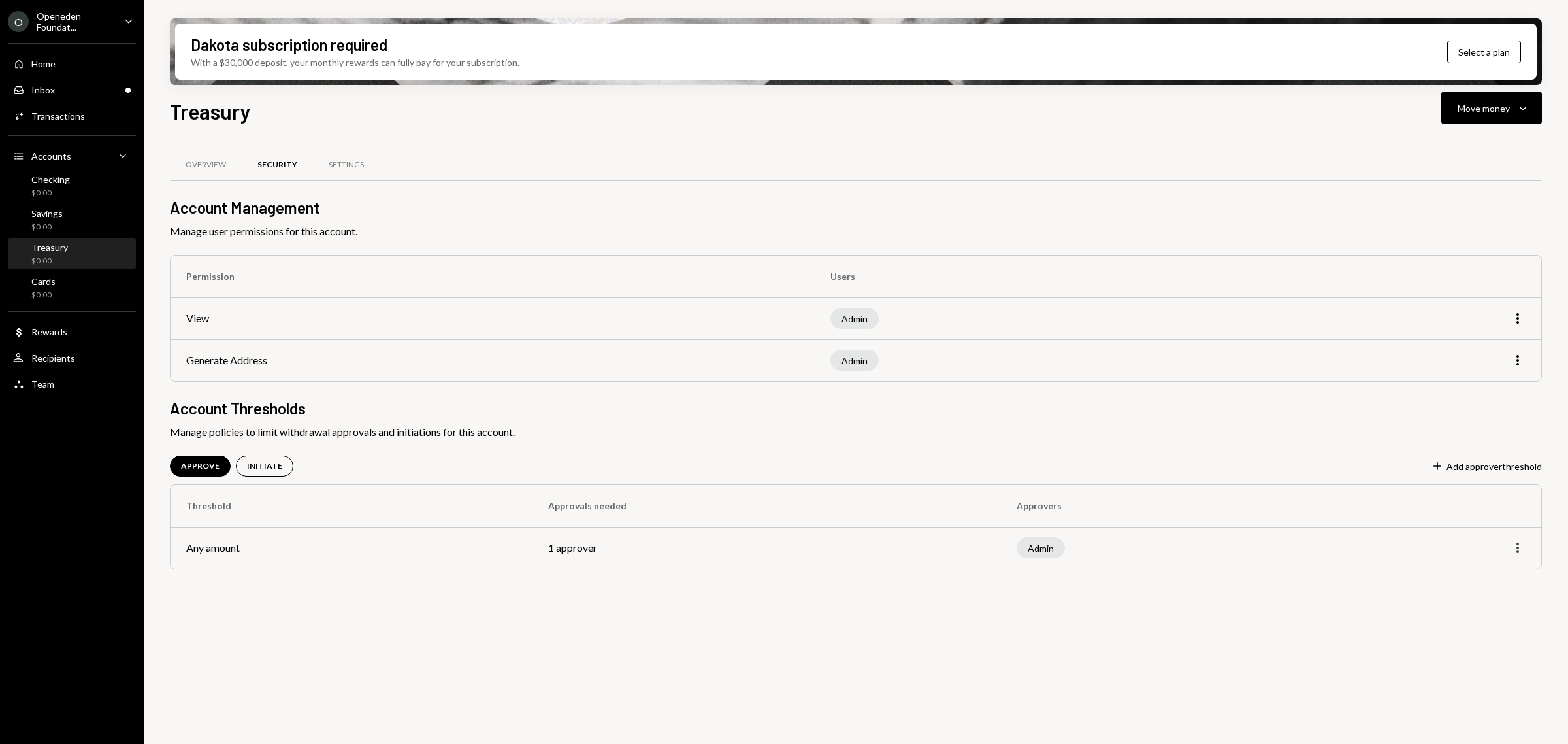
click at [1514, 553] on icon "More" at bounding box center [1518, 548] width 16 height 16
click at [1504, 577] on div "Edit" at bounding box center [1488, 576] width 66 height 23
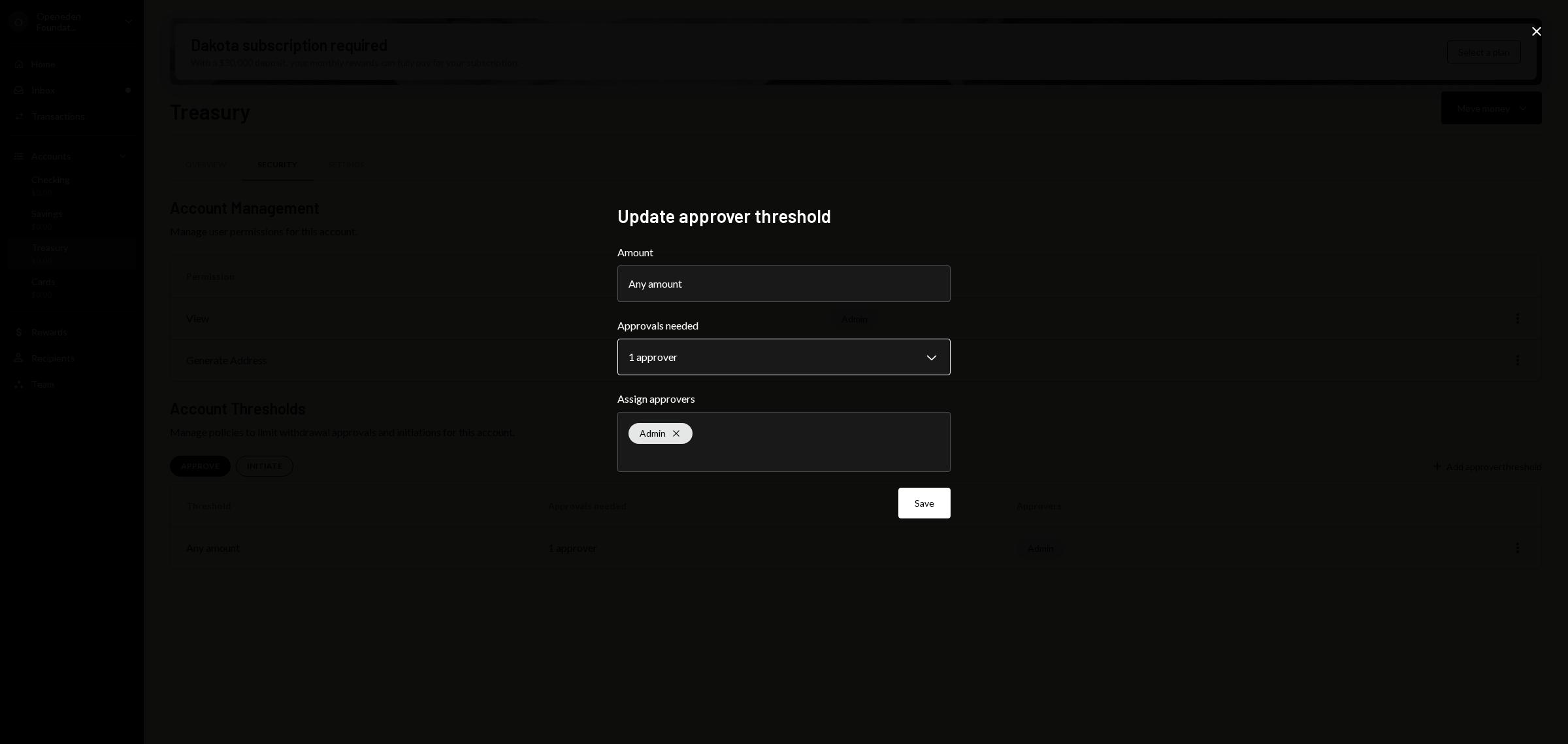
click at [786, 364] on body "**********" at bounding box center [784, 372] width 1568 height 744
select select "*"
click at [935, 503] on button "Save" at bounding box center [924, 502] width 52 height 31
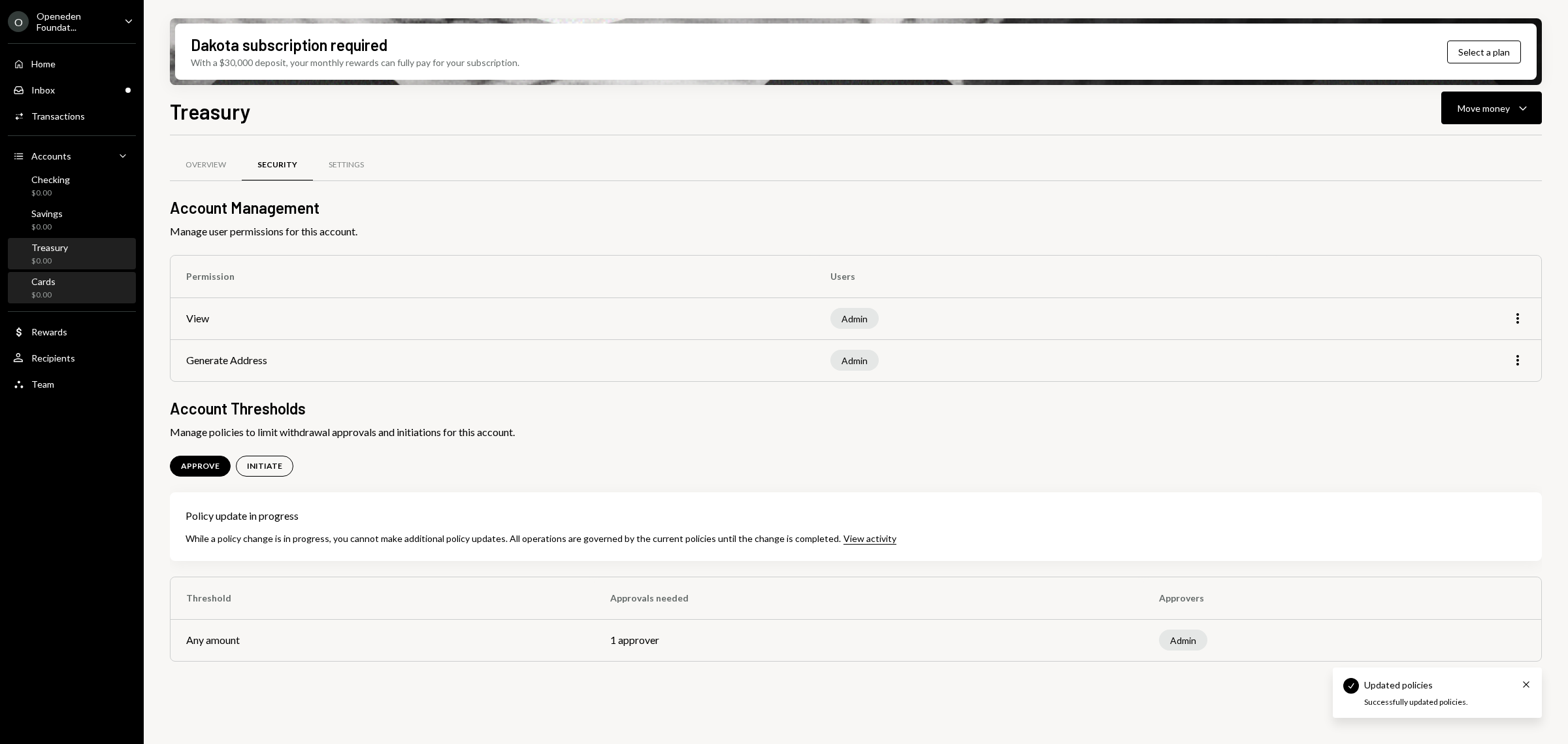
click at [103, 297] on div "Cards $0.00" at bounding box center [72, 289] width 118 height 25
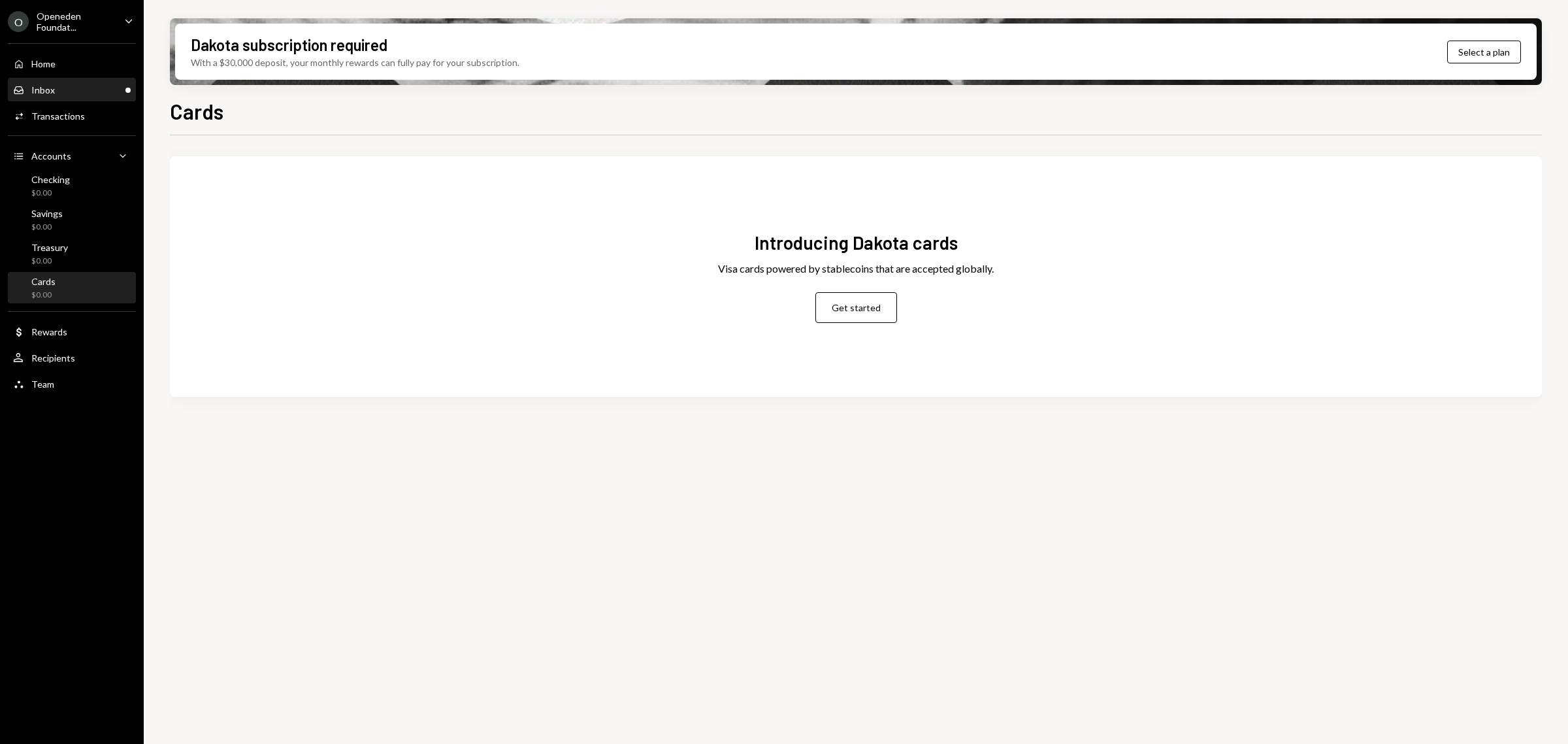
click at [77, 90] on div "Inbox Inbox" at bounding box center [72, 90] width 118 height 12
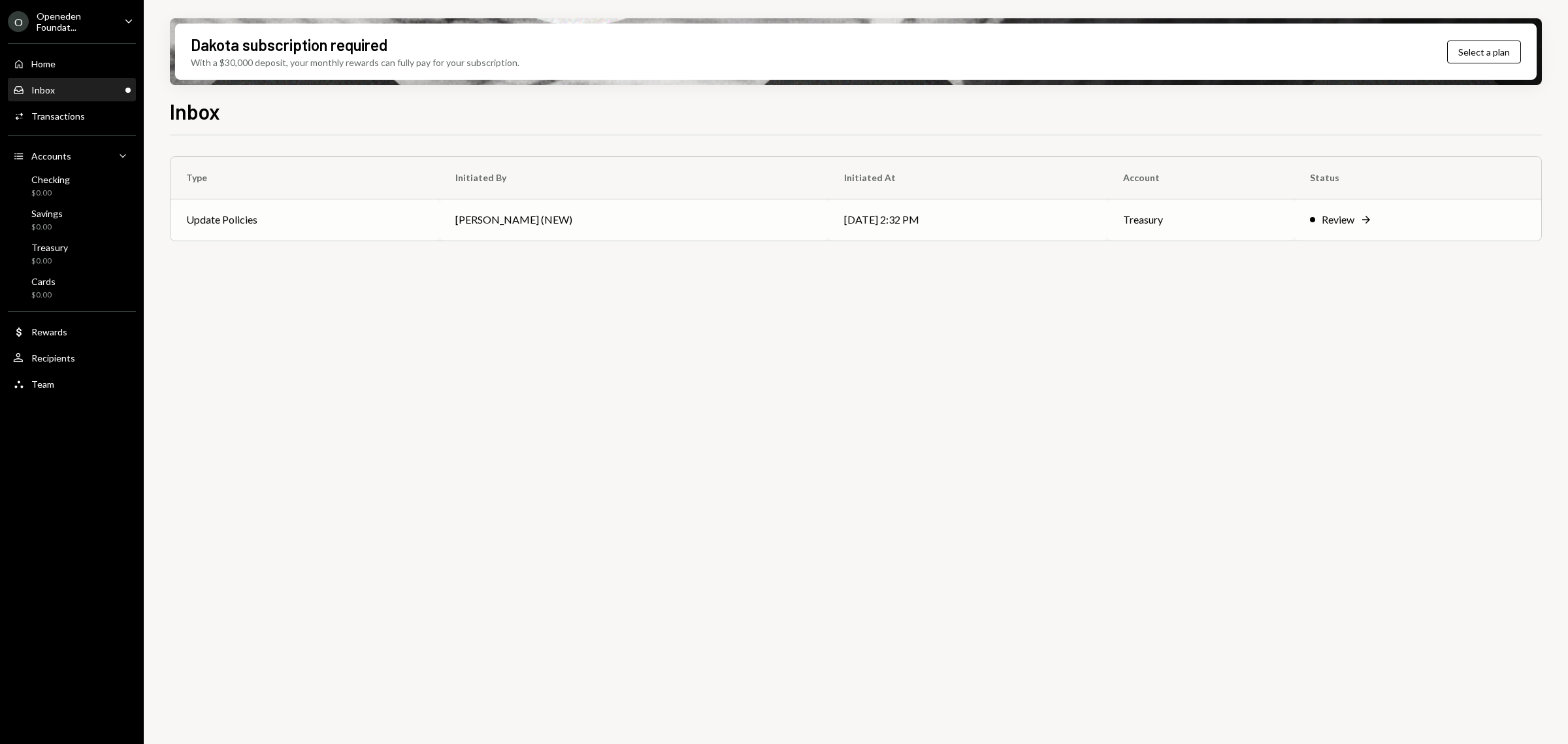
click at [1324, 223] on div "Review" at bounding box center [1338, 220] width 33 height 16
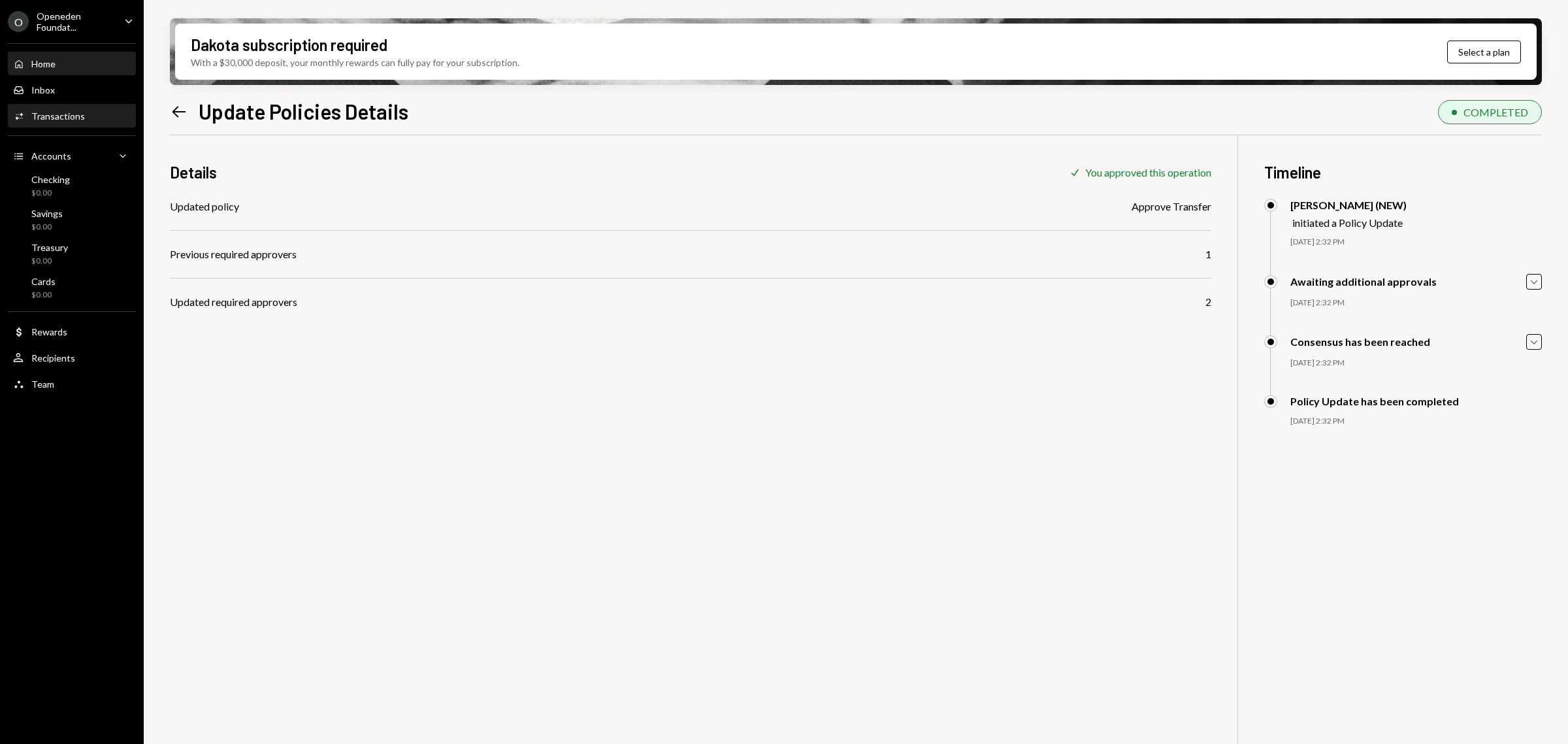
click at [69, 59] on div "Home Home" at bounding box center [72, 64] width 118 height 12
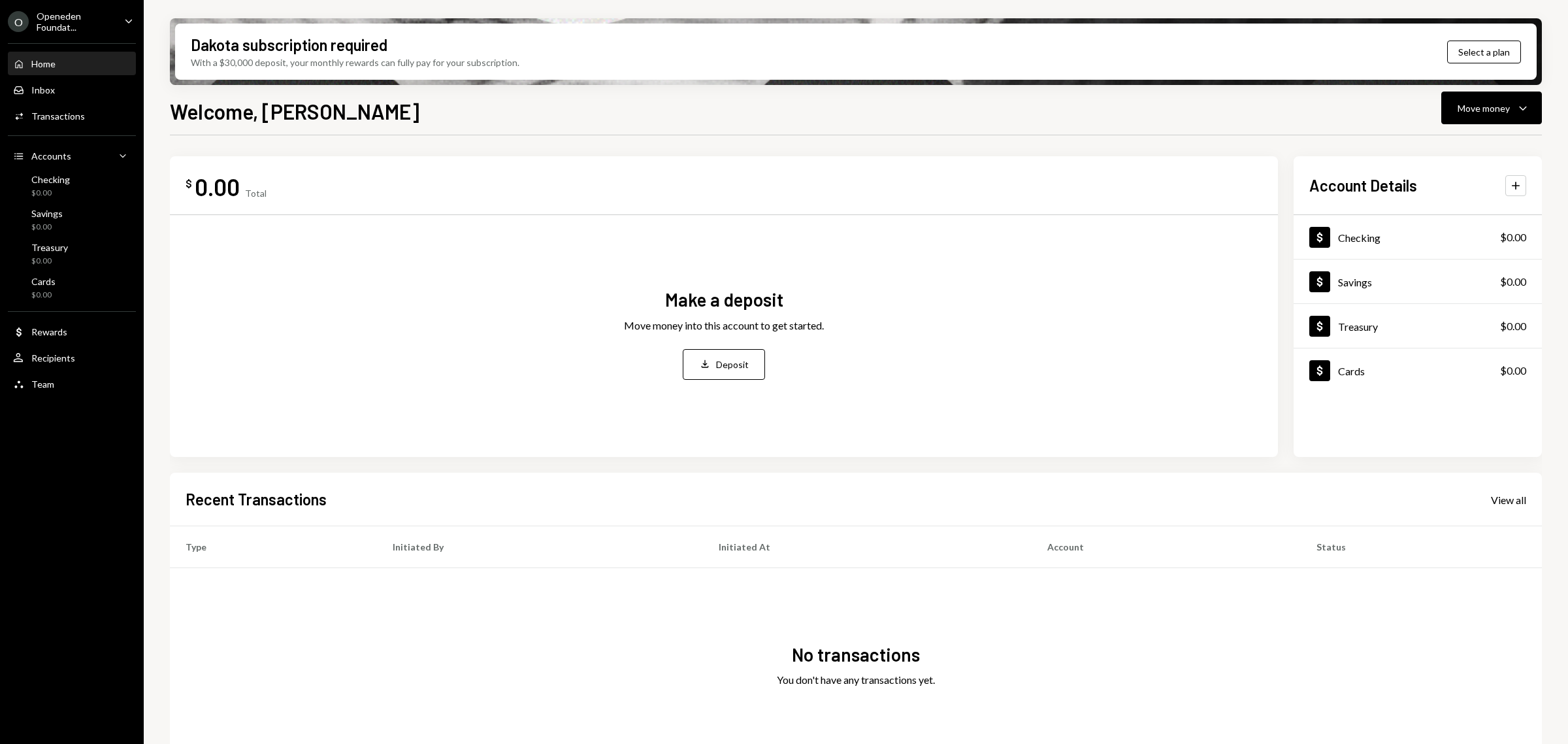
click at [63, 19] on div "Openeden Foundat..." at bounding box center [75, 21] width 77 height 22
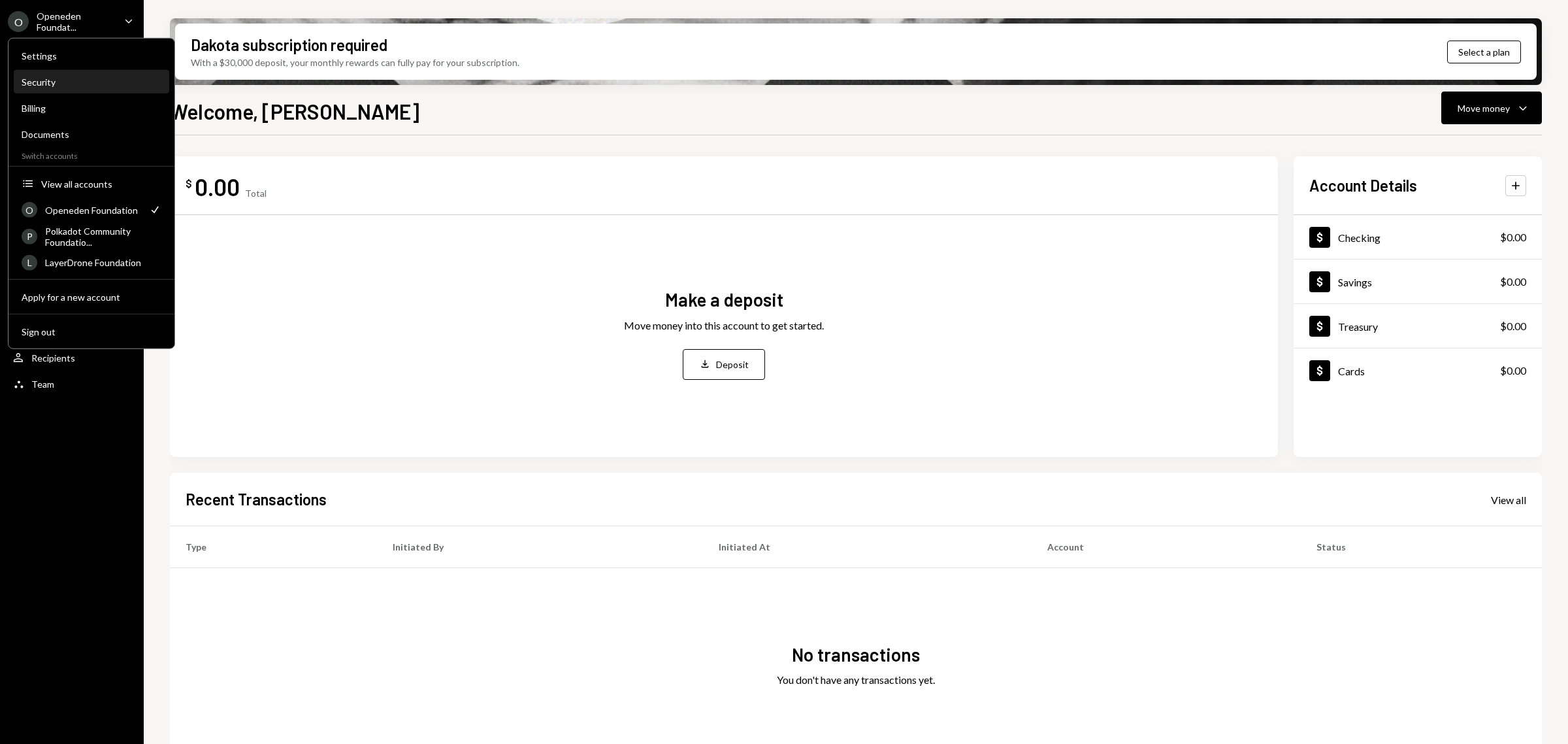
click at [86, 78] on div "Security" at bounding box center [92, 82] width 140 height 11
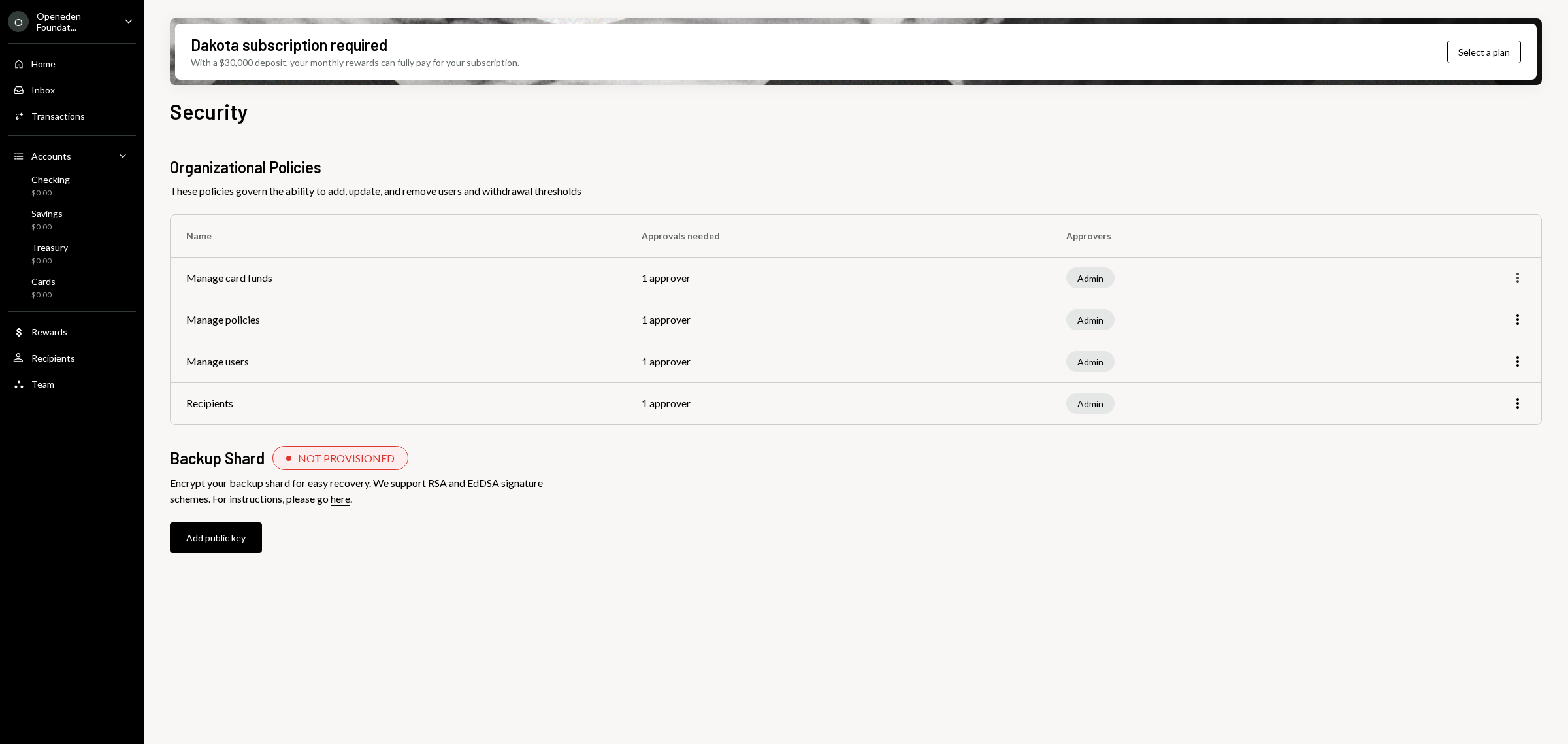
click at [1519, 279] on icon "More" at bounding box center [1518, 278] width 16 height 16
click at [1462, 307] on div "Edit" at bounding box center [1488, 306] width 66 height 23
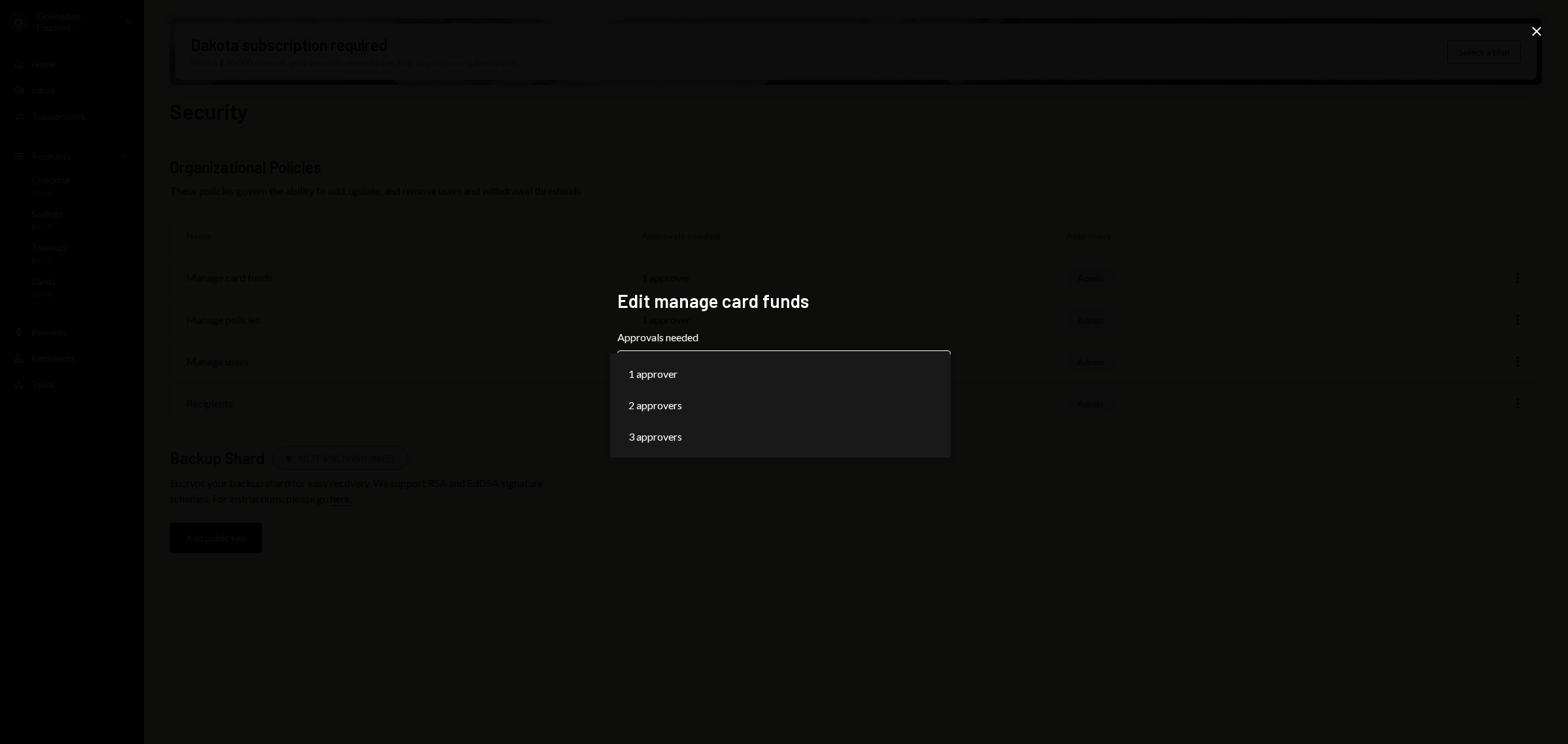
click at [838, 371] on body "**********" at bounding box center [784, 372] width 1568 height 744
select select "*"
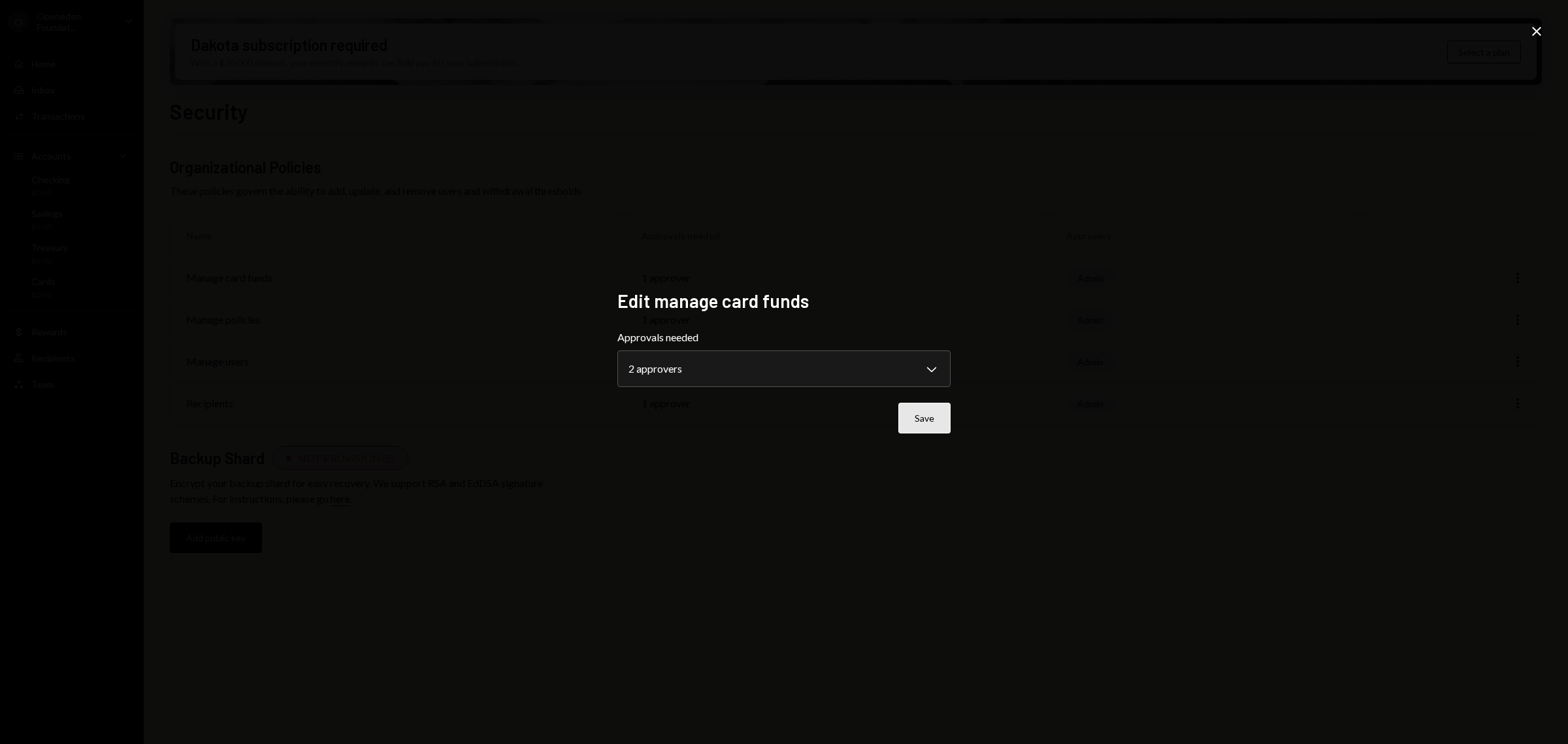
click at [922, 420] on button "Save" at bounding box center [924, 417] width 52 height 31
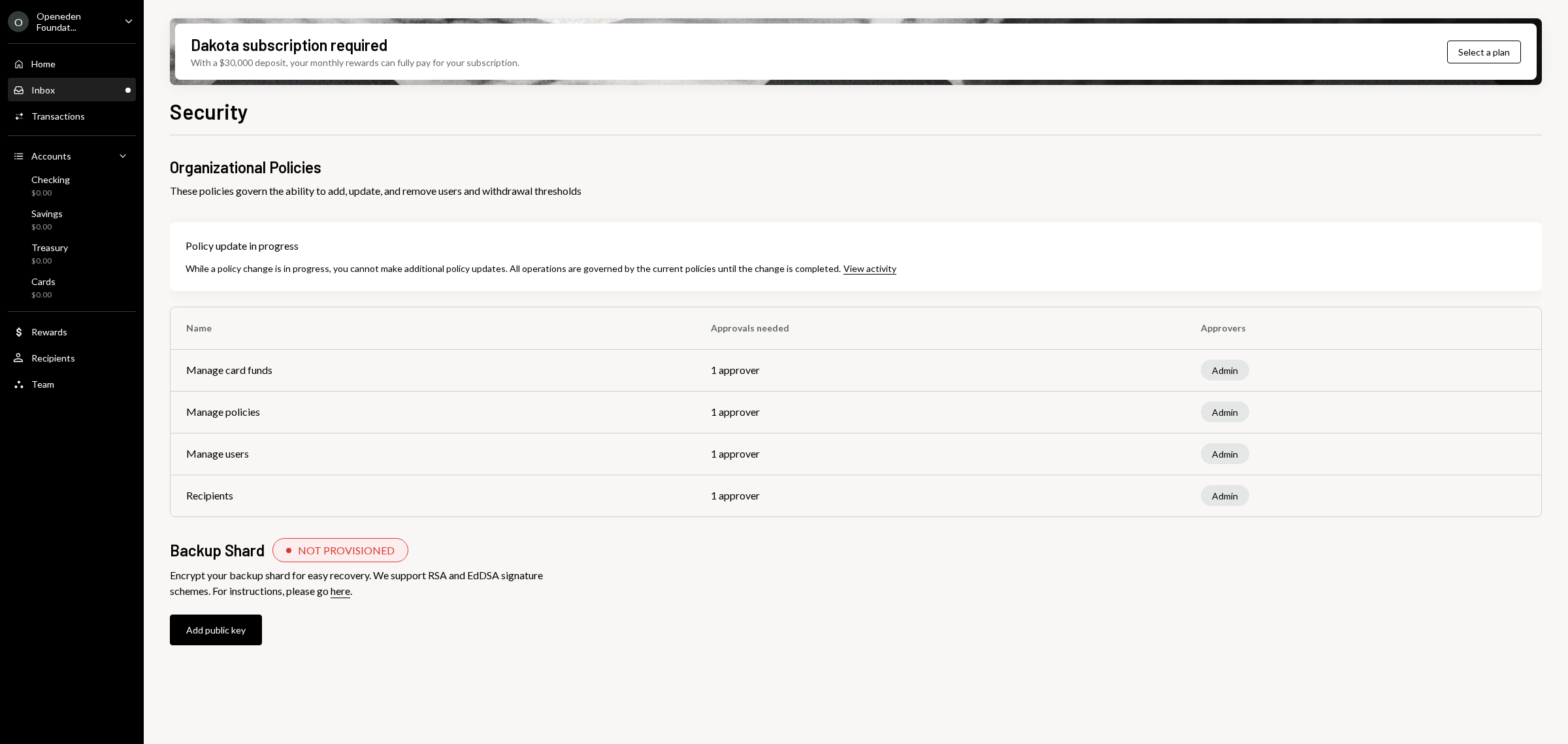
click at [60, 89] on div "Inbox Inbox" at bounding box center [72, 90] width 118 height 12
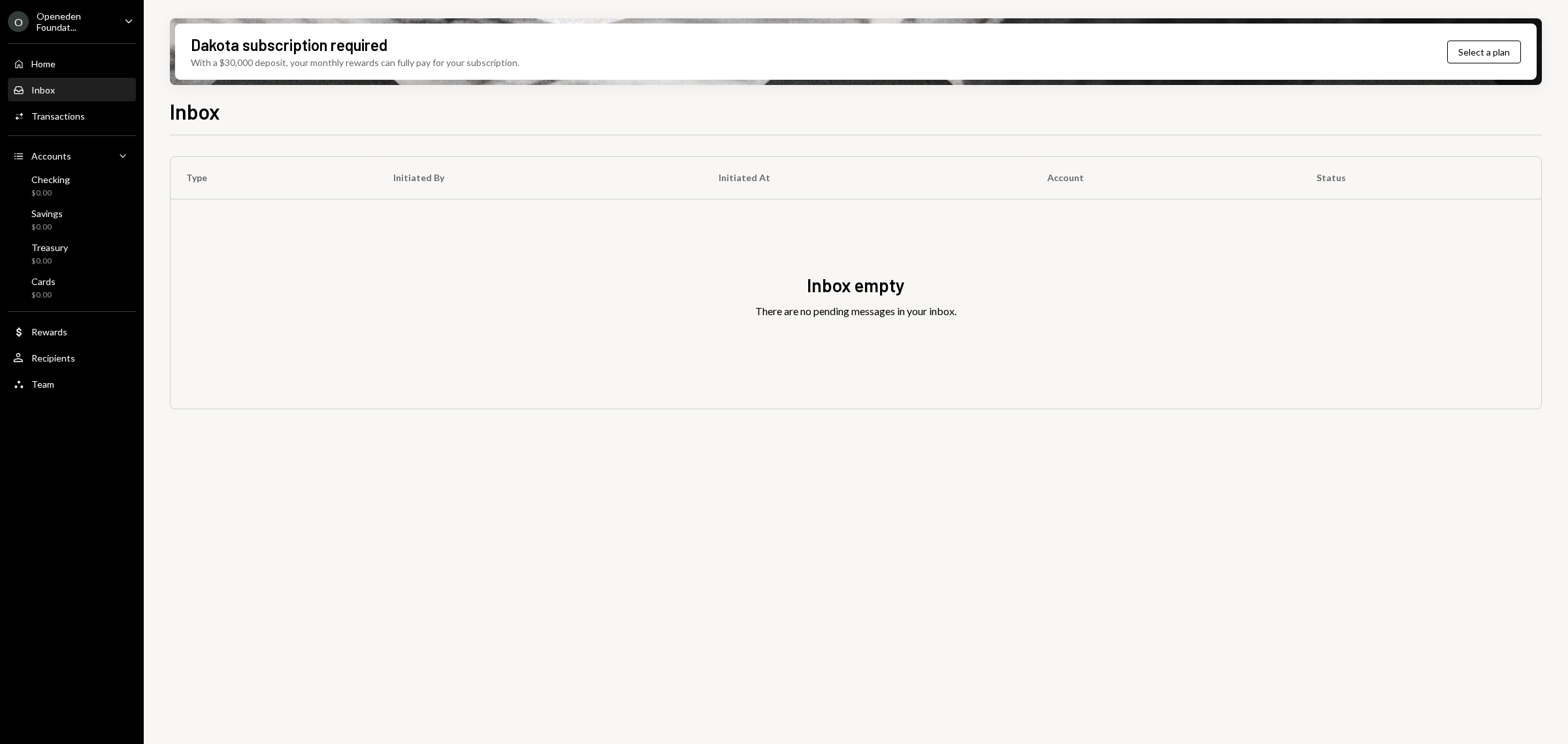
click at [71, 24] on div "Openeden Foundat..." at bounding box center [75, 21] width 77 height 22
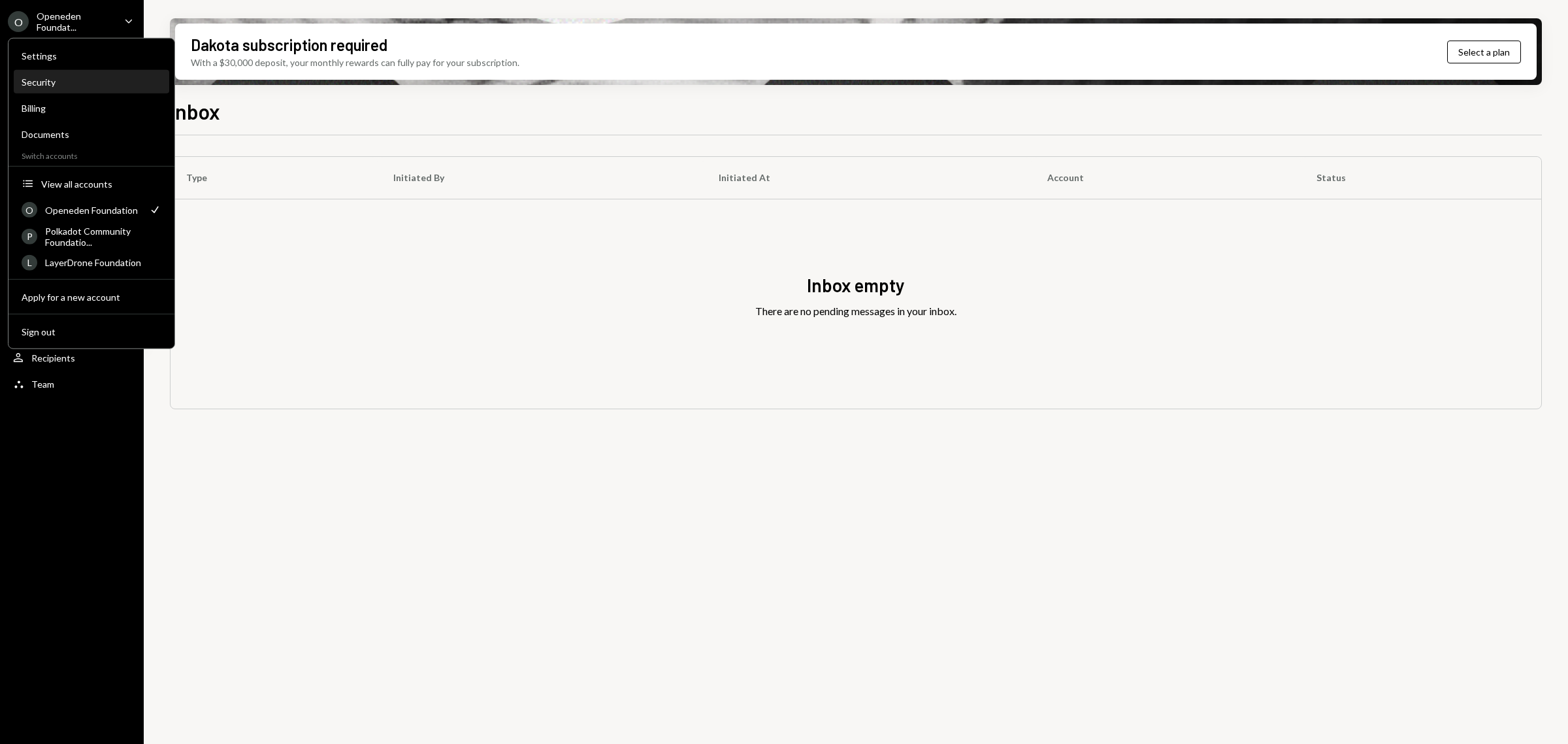
click at [82, 77] on div "Security" at bounding box center [92, 82] width 140 height 11
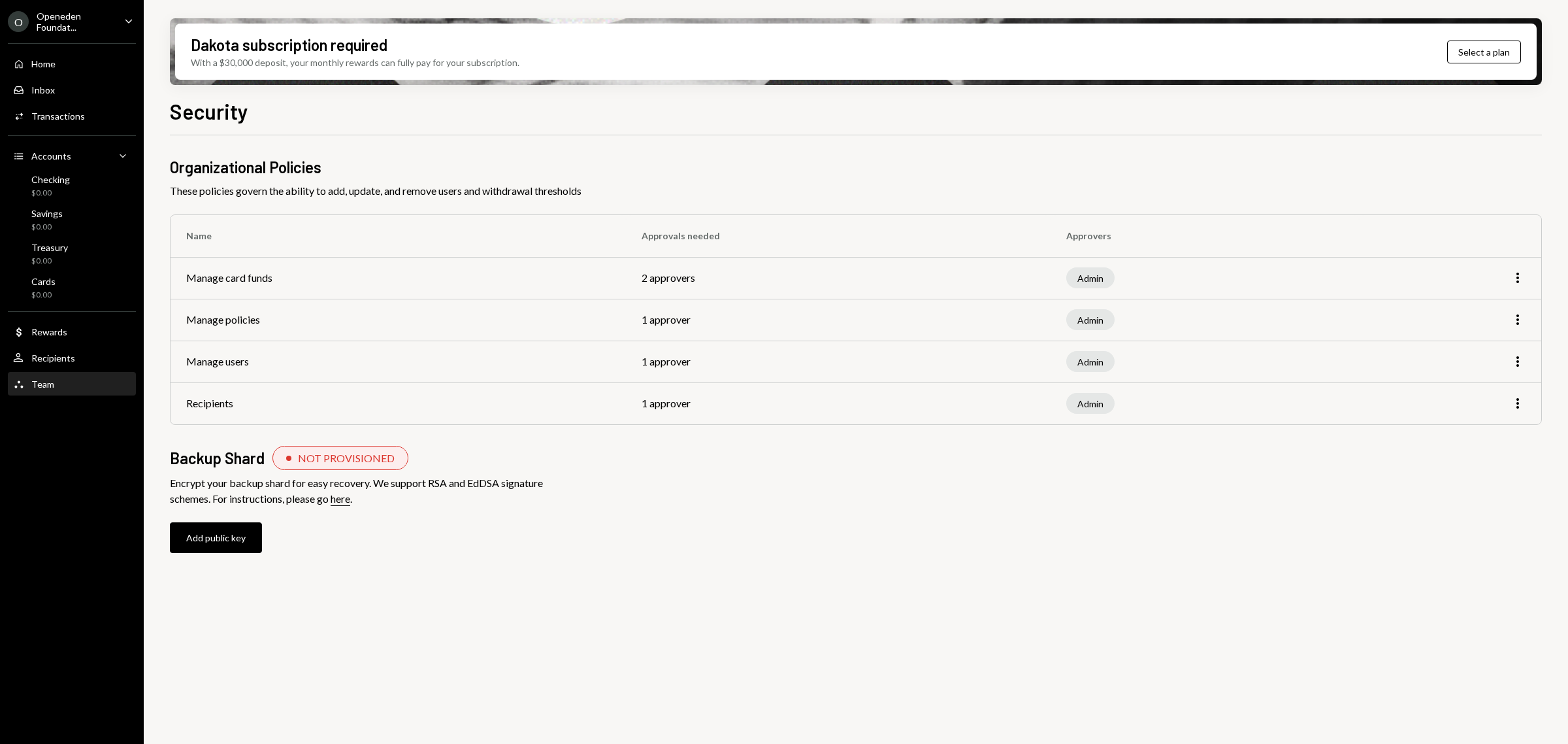
click at [47, 376] on div "Team Team" at bounding box center [72, 385] width 118 height 22
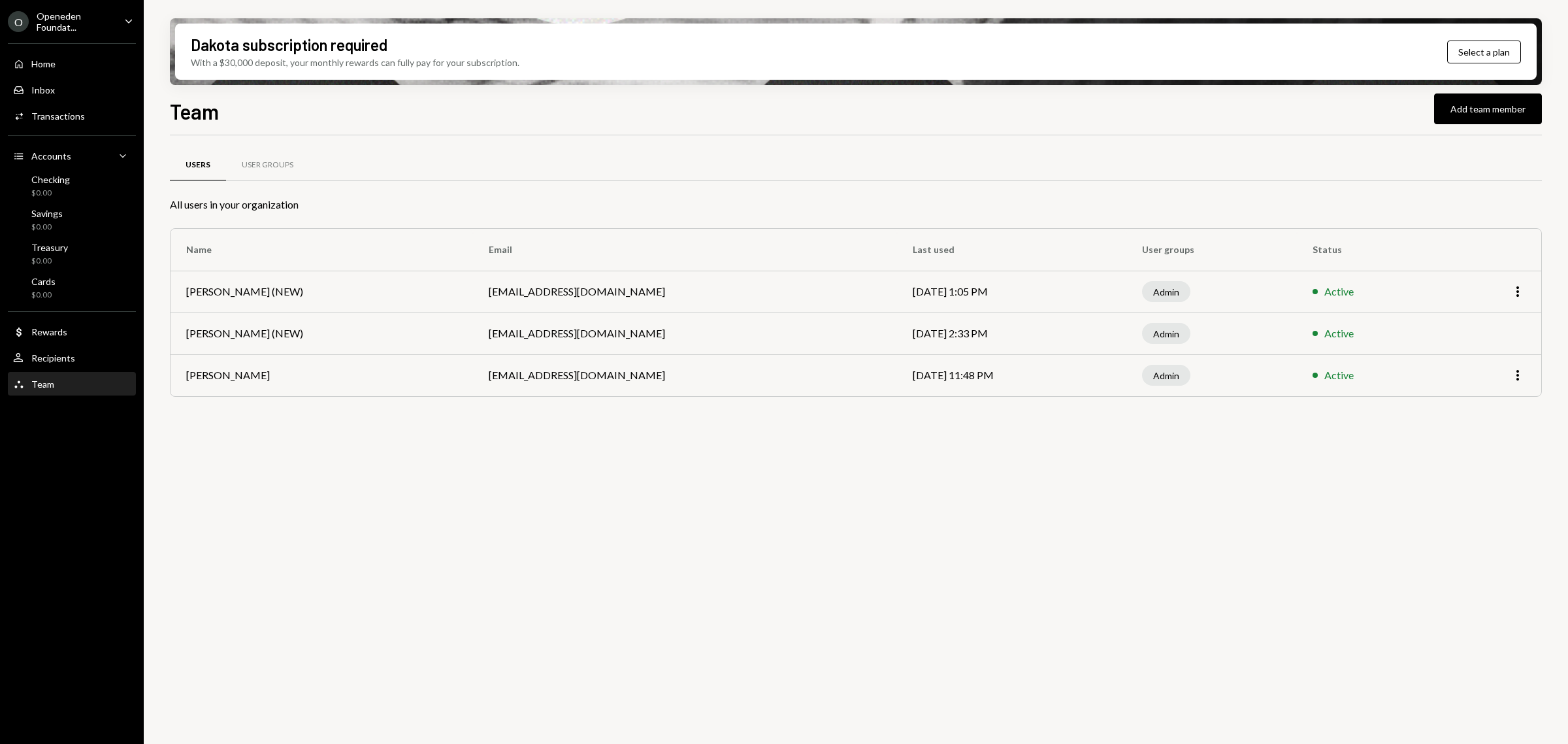
click at [72, 20] on div "Openeden Foundat..." at bounding box center [75, 21] width 77 height 22
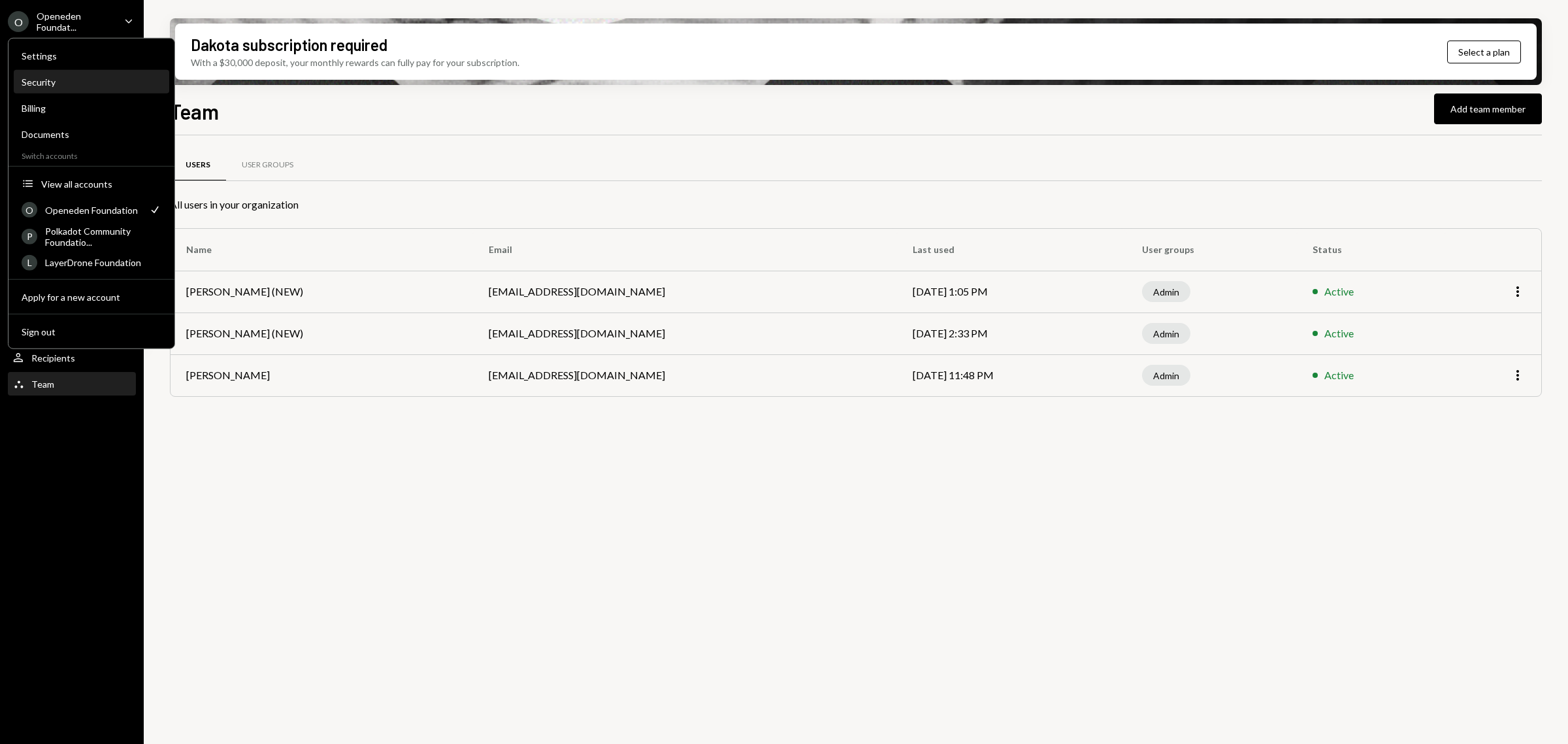
click at [69, 78] on div "Security" at bounding box center [92, 82] width 140 height 11
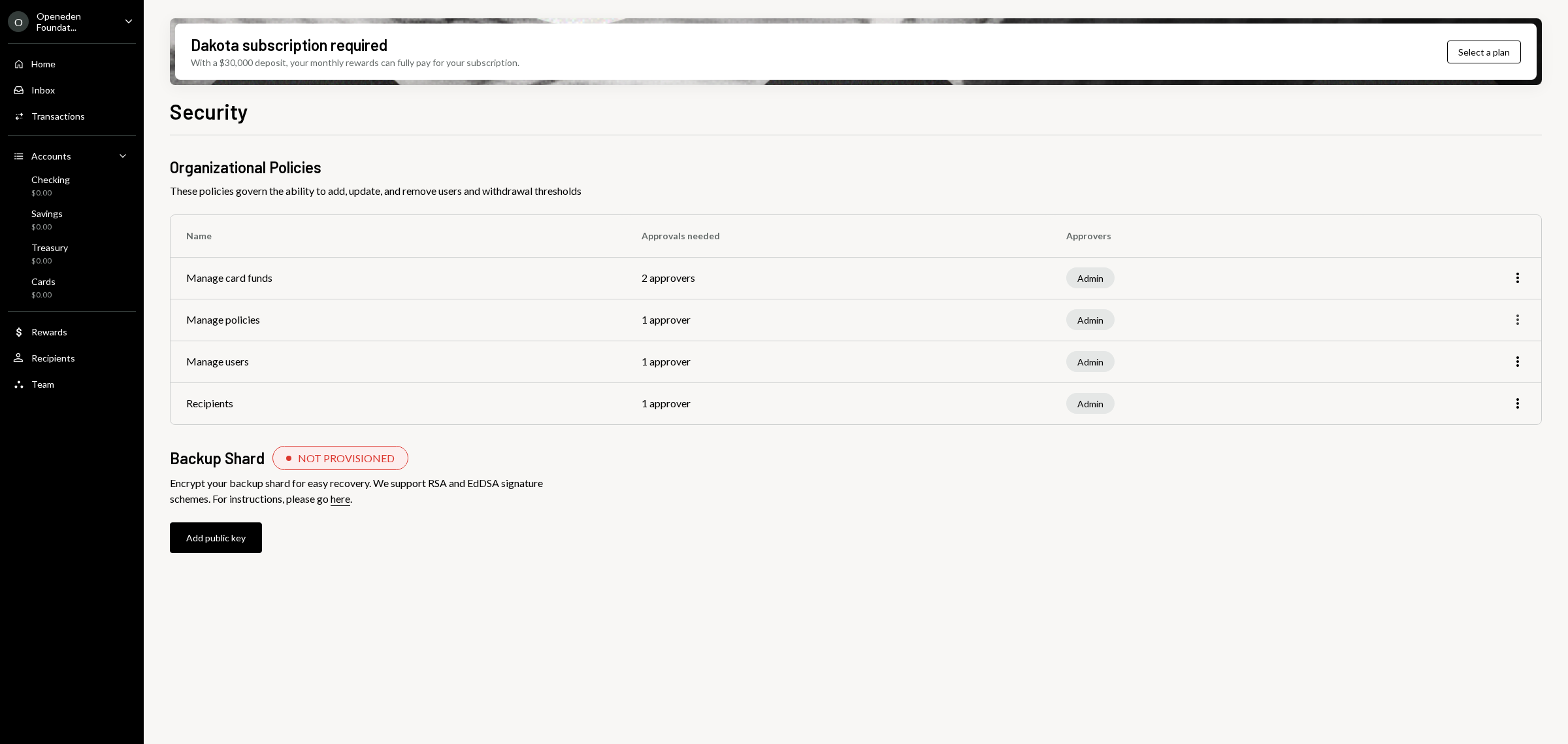
click at [1520, 321] on icon "More" at bounding box center [1518, 319] width 16 height 16
click at [1475, 353] on div "Edit" at bounding box center [1488, 347] width 66 height 23
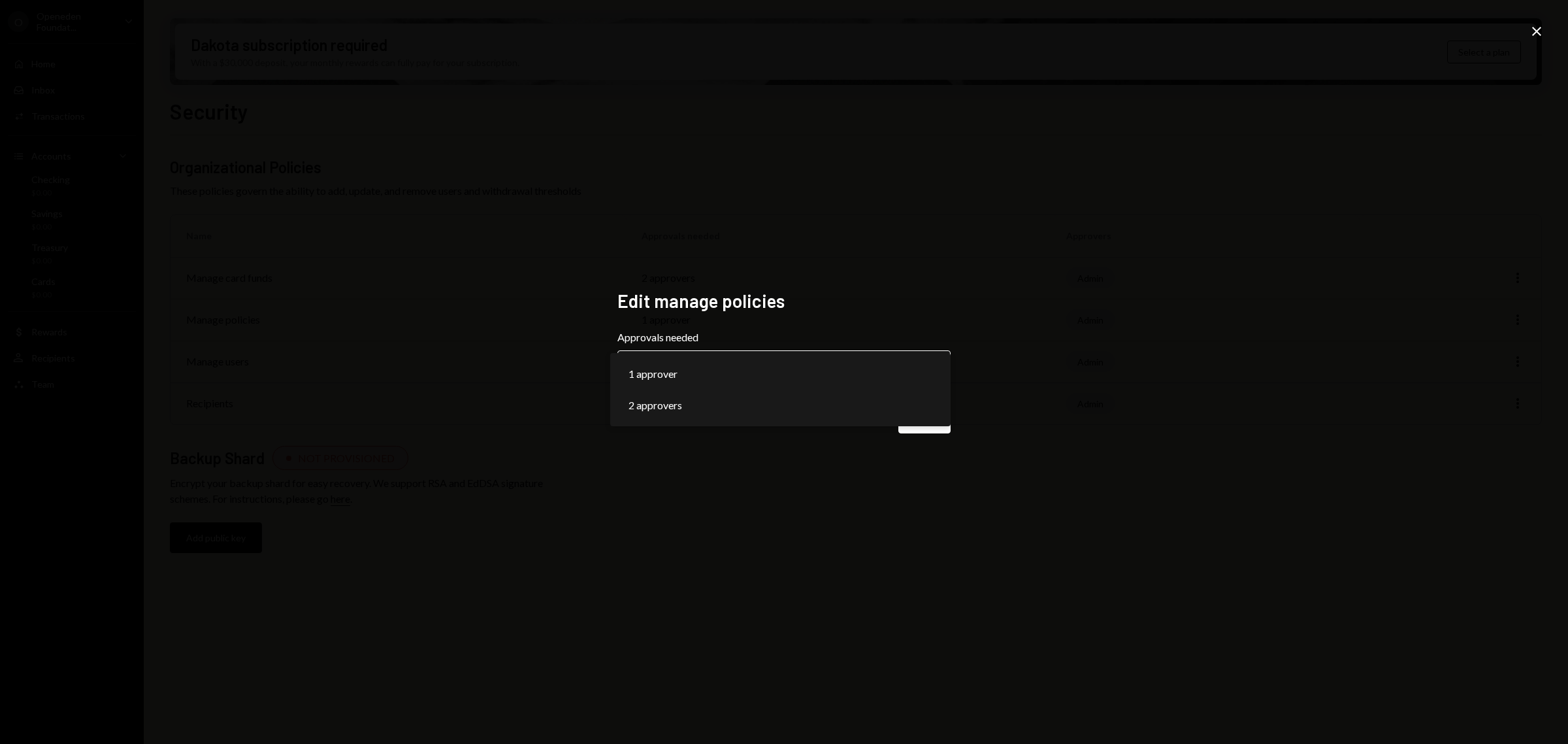
click at [935, 376] on body "**********" at bounding box center [784, 372] width 1568 height 744
select select "*"
click at [907, 413] on button "Save" at bounding box center [924, 417] width 52 height 31
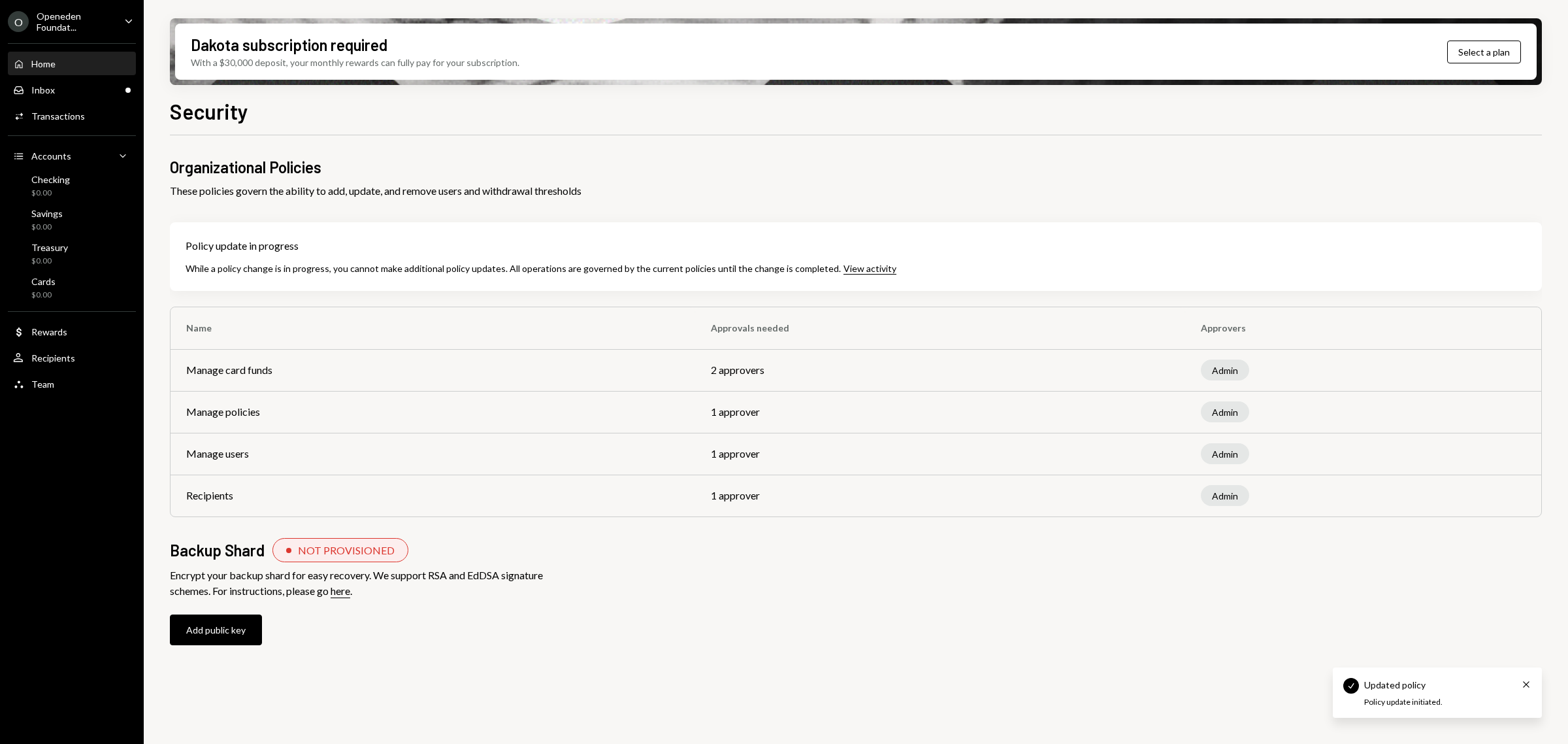
click at [93, 60] on div "Home Home" at bounding box center [72, 64] width 118 height 12
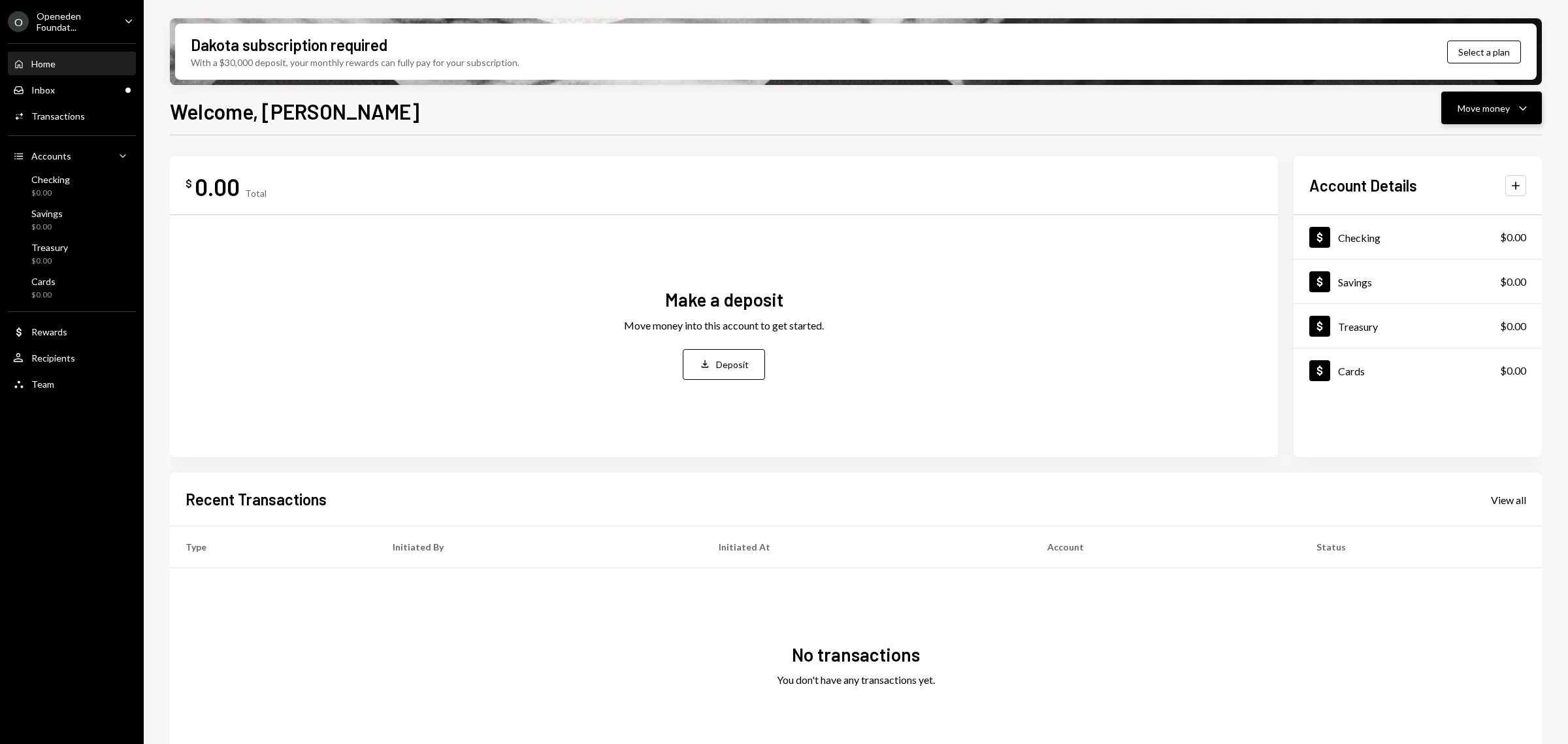
click at [1513, 101] on div "Move money Caret Down" at bounding box center [1491, 108] width 68 height 16
click at [1465, 203] on div "Deposit" at bounding box center [1481, 206] width 95 height 13
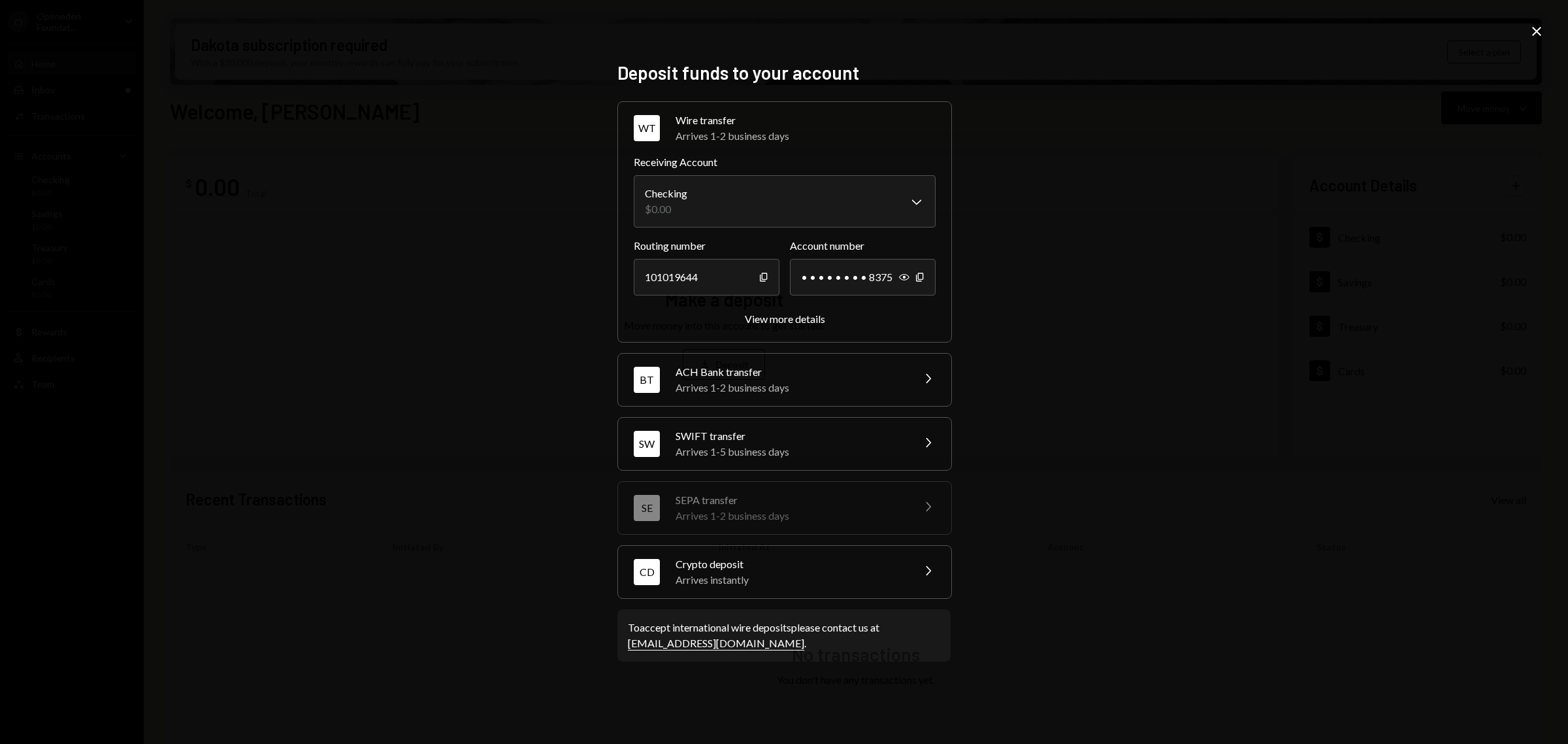
click at [774, 580] on div "Arrives instantly" at bounding box center [790, 580] width 229 height 16
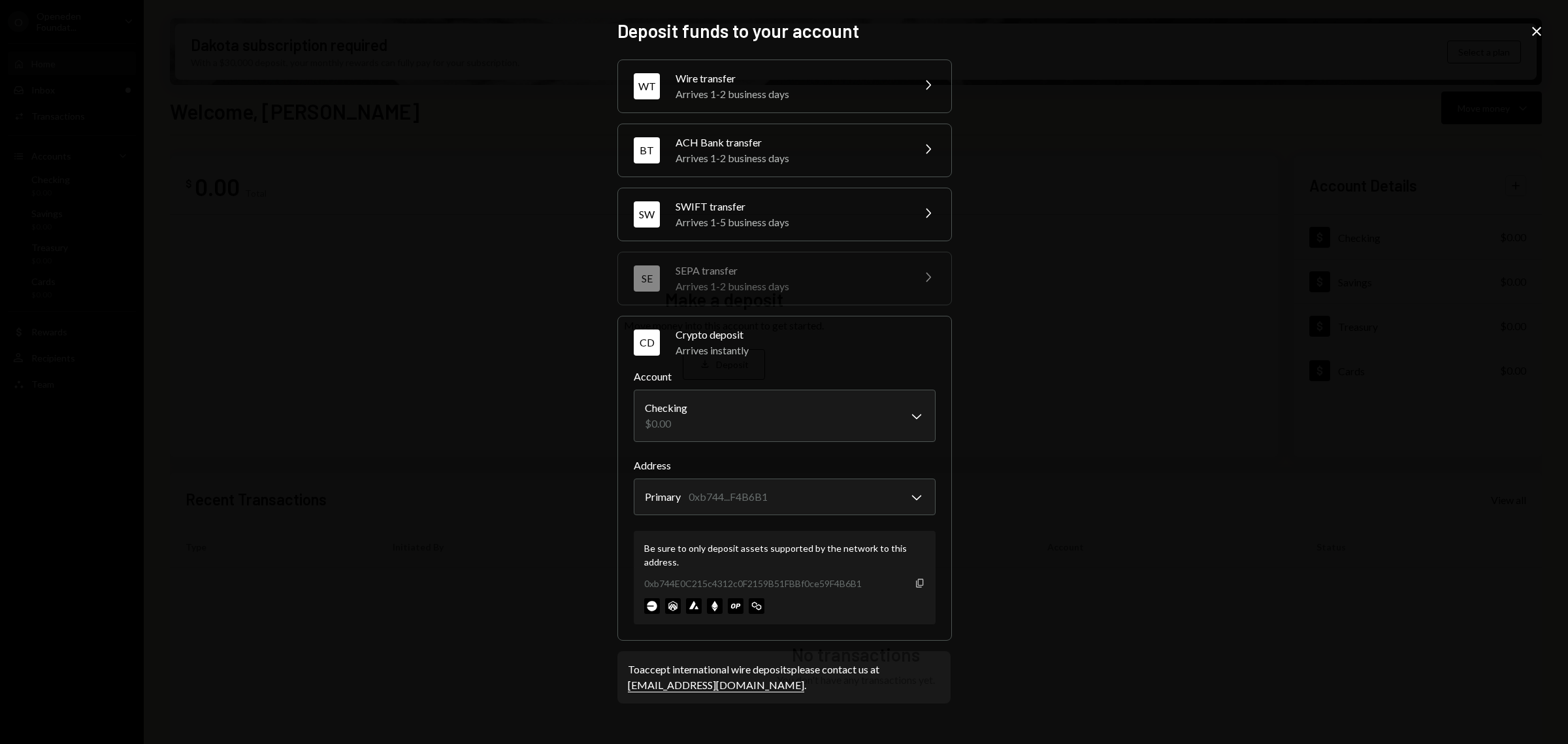
click at [919, 585] on icon "Copy" at bounding box center [919, 583] width 10 height 10
click at [918, 587] on icon "Copy" at bounding box center [919, 583] width 10 height 10
click at [923, 582] on icon "Copy" at bounding box center [919, 583] width 10 height 10
click at [467, 199] on div "**********" at bounding box center [784, 372] width 1568 height 744
click at [1534, 24] on icon "Close" at bounding box center [1537, 31] width 16 height 16
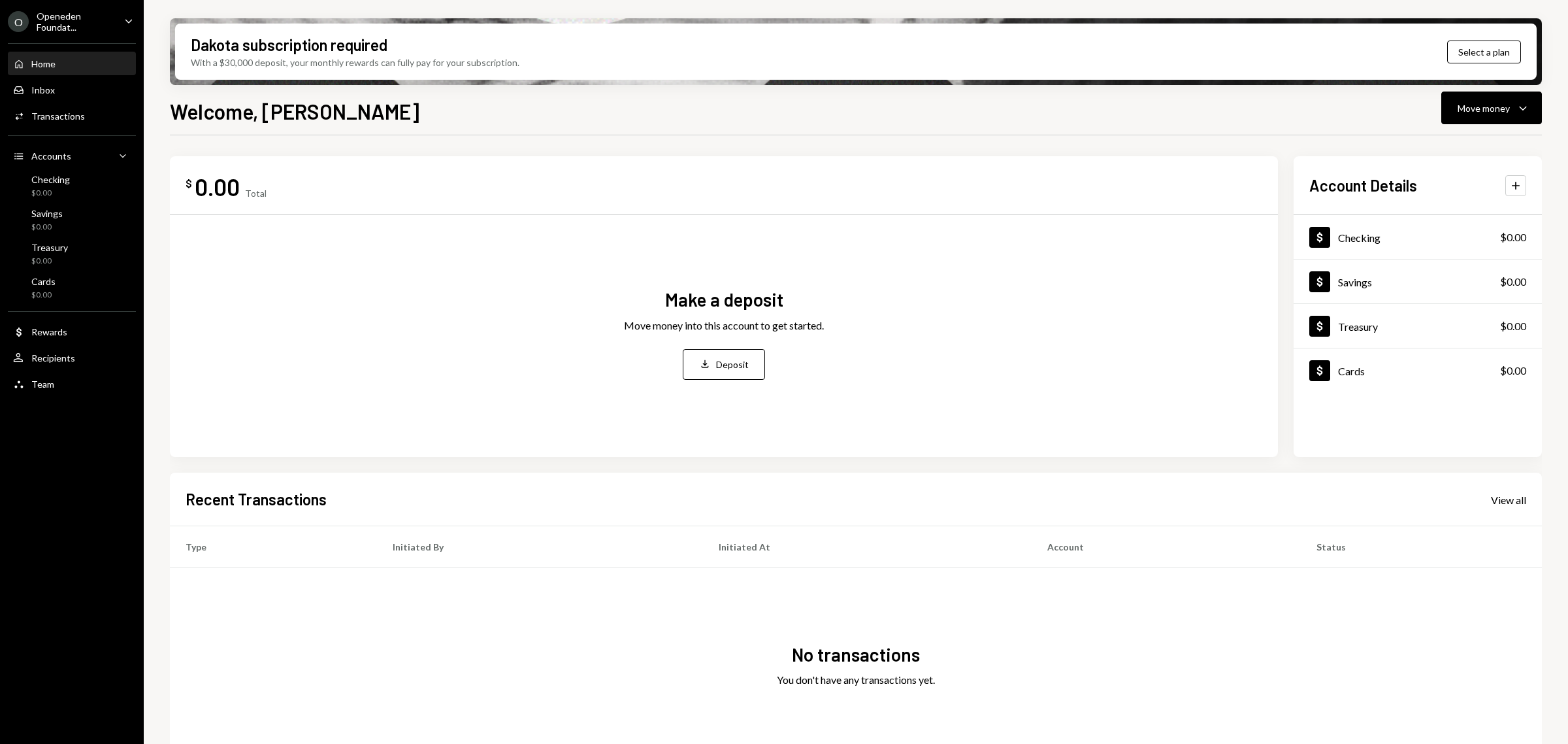
click at [81, 14] on div "Openeden Foundat..." at bounding box center [75, 21] width 77 height 22
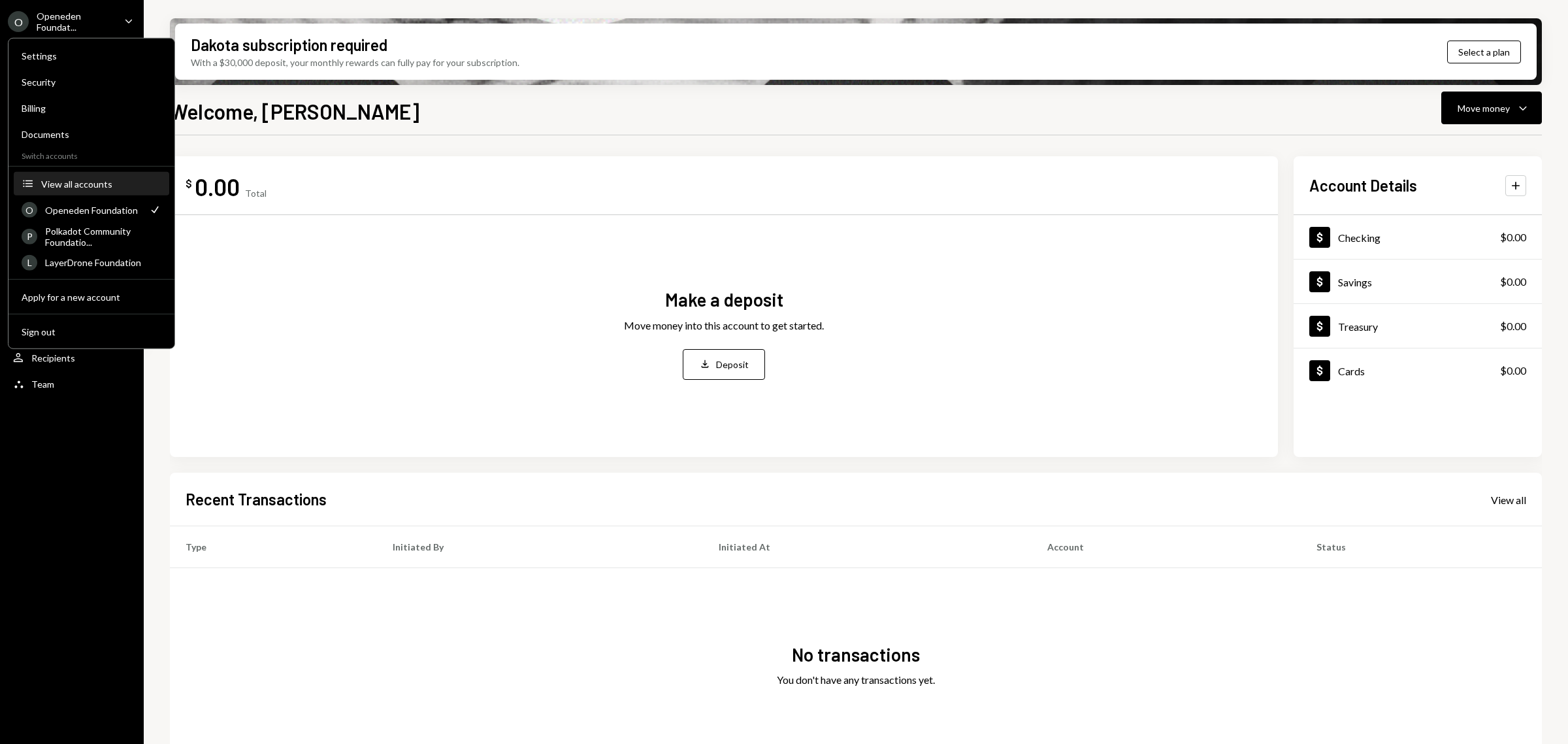
click at [86, 185] on div "View all accounts" at bounding box center [101, 183] width 120 height 11
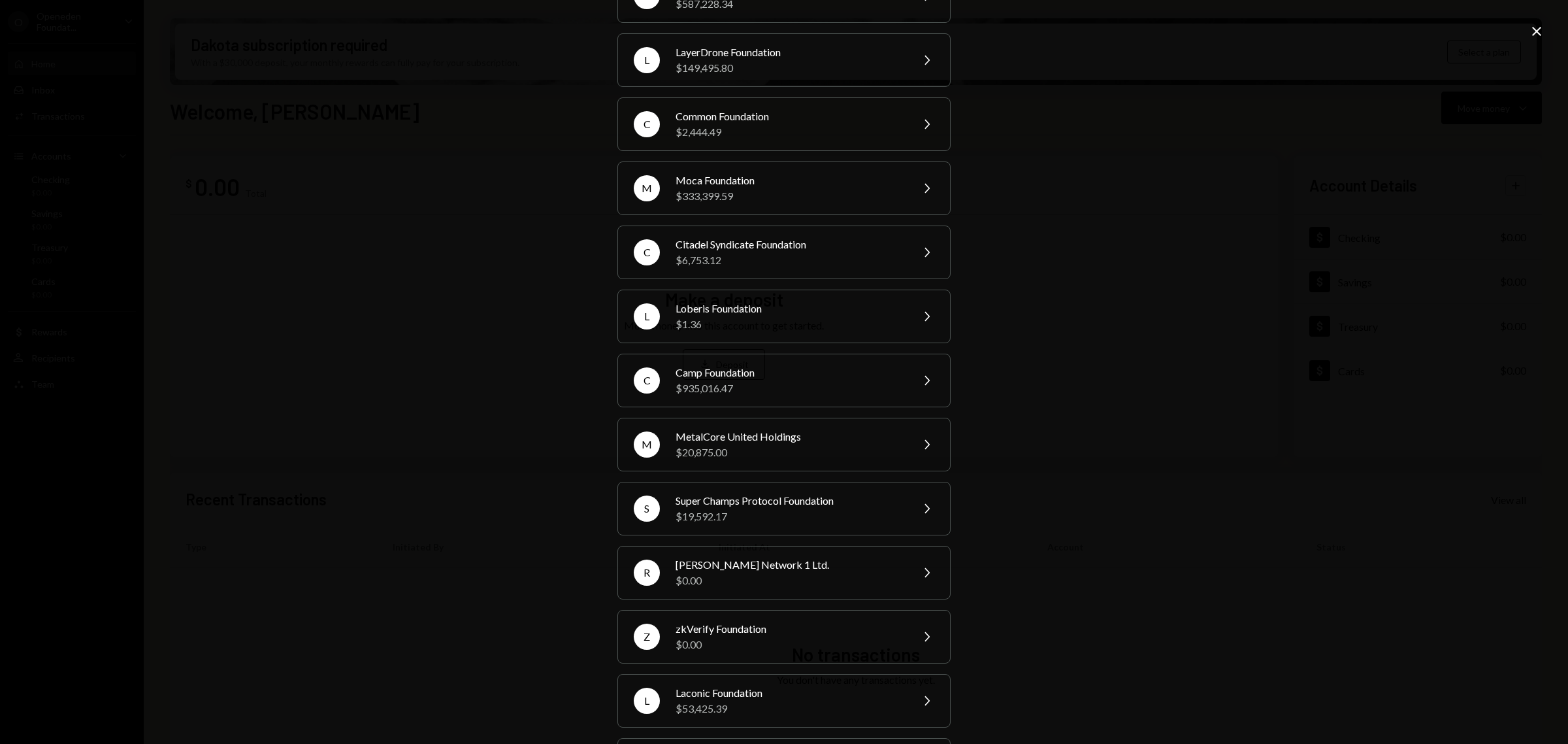
scroll to position [163, 0]
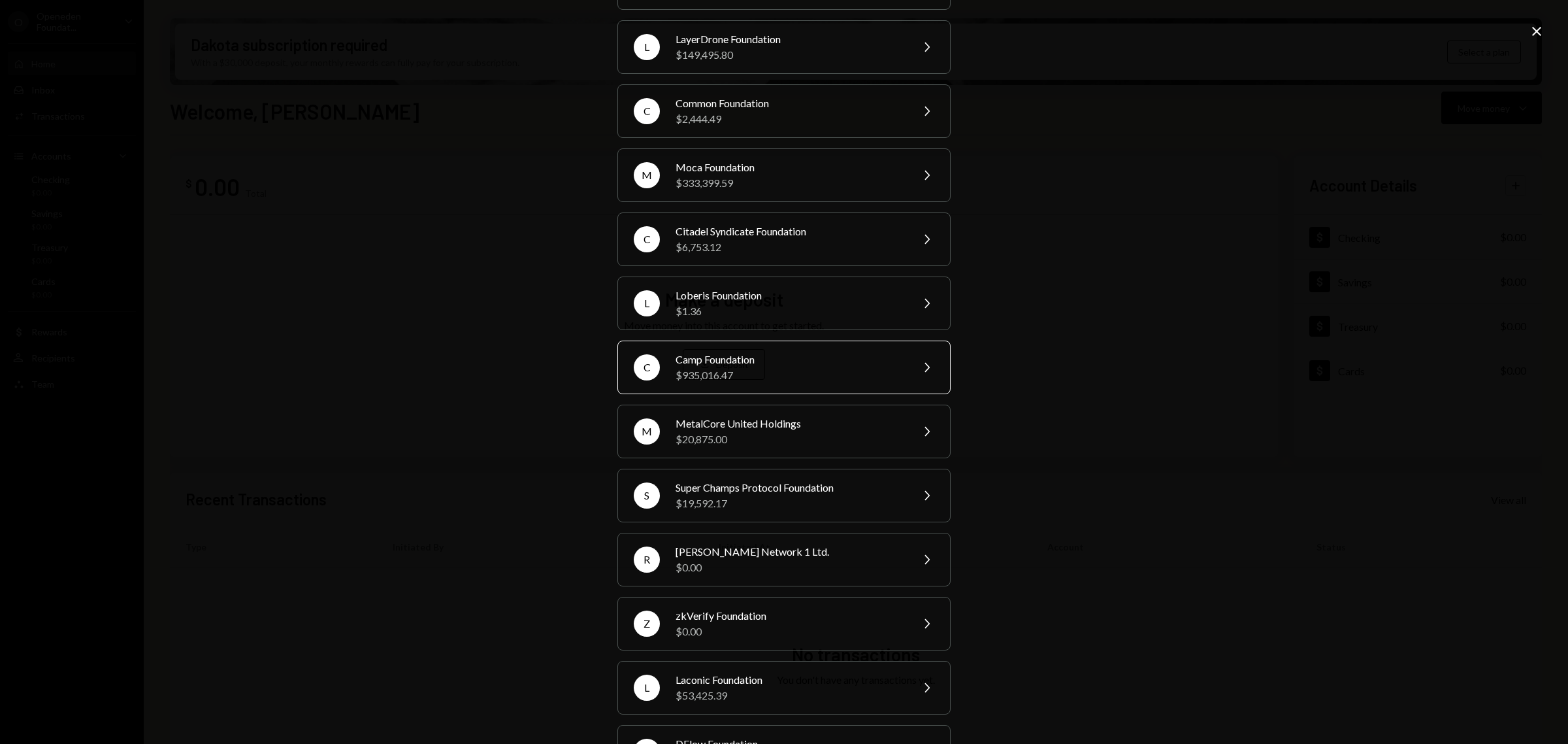
click at [762, 367] on div "Camp Foundation" at bounding box center [789, 359] width 227 height 16
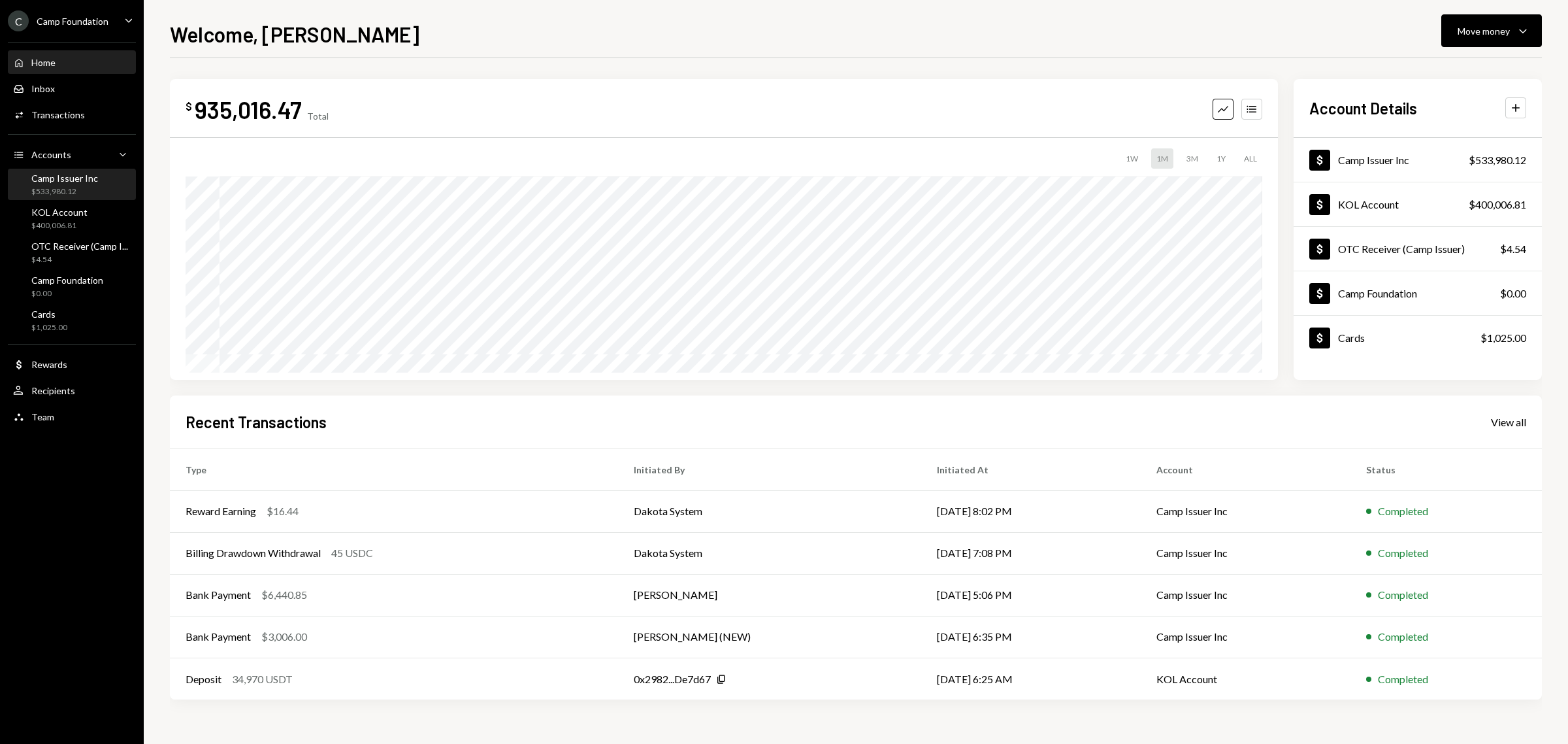
click at [66, 180] on div "Camp Issuer Inc" at bounding box center [64, 178] width 66 height 11
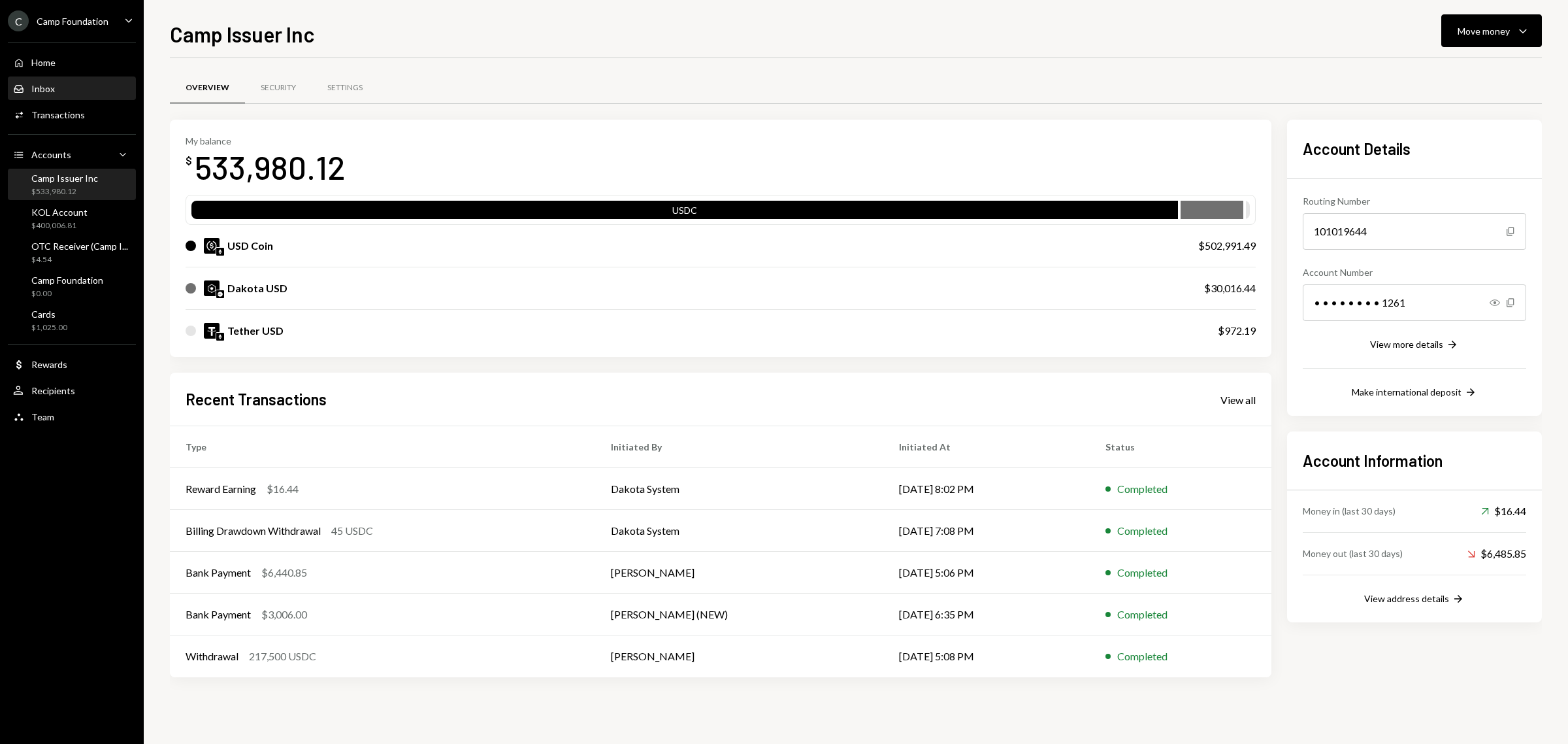
click at [70, 89] on div "Inbox Inbox" at bounding box center [72, 89] width 118 height 12
click at [57, 108] on div "Activities Transactions" at bounding box center [72, 114] width 118 height 22
